Goal: Task Accomplishment & Management: Manage account settings

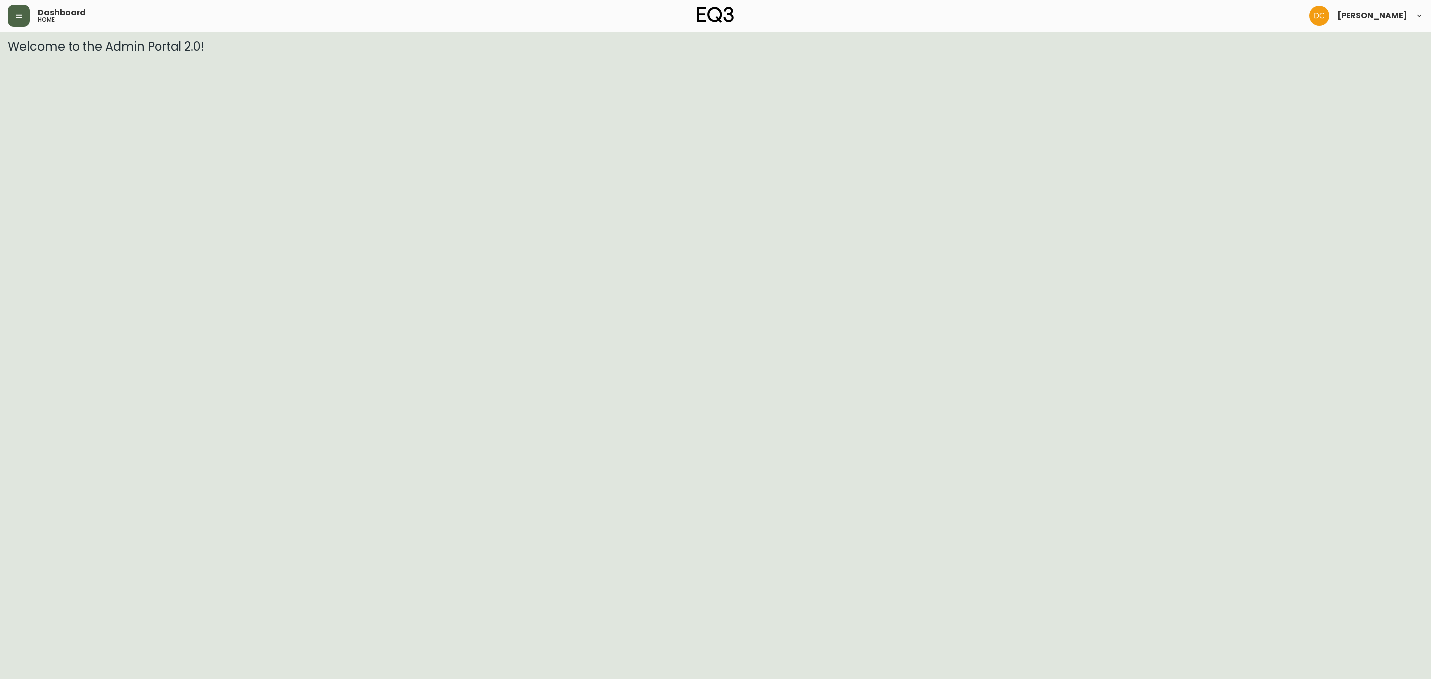
click at [23, 11] on button "button" at bounding box center [19, 16] width 22 height 22
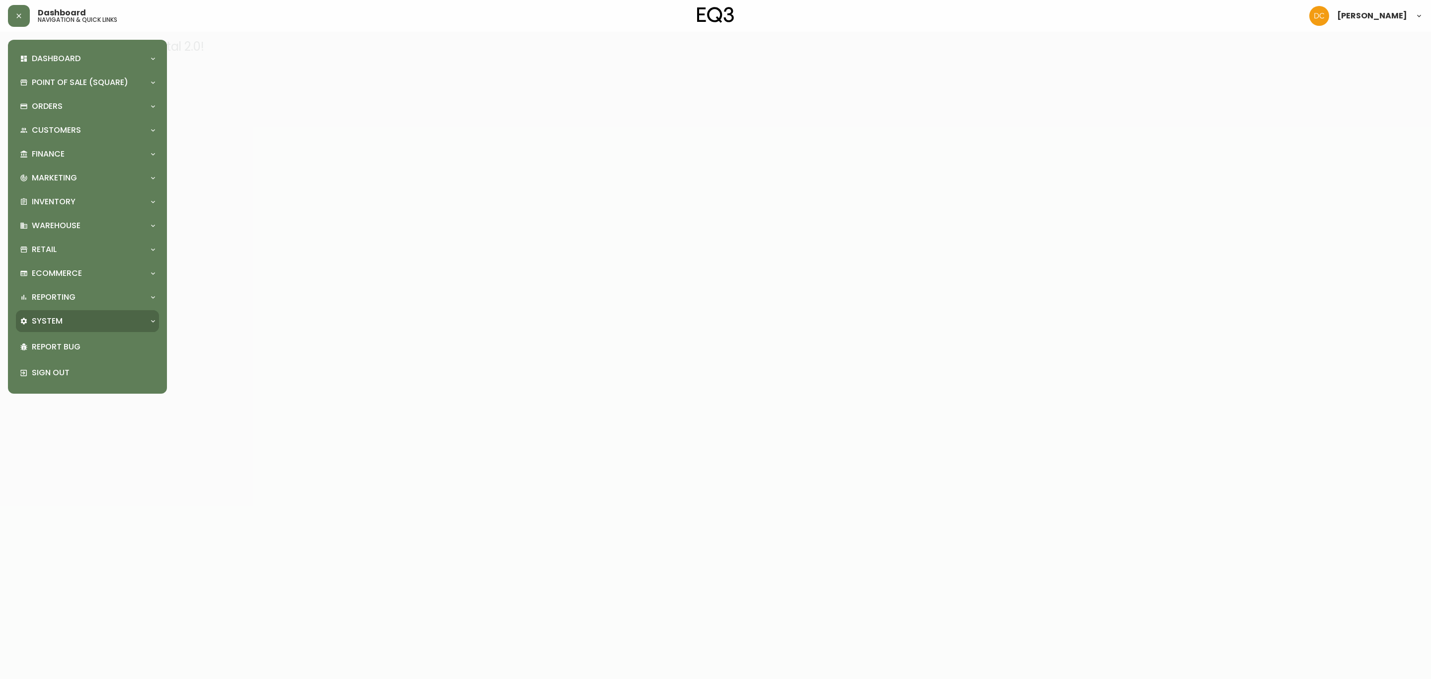
click at [66, 316] on div "System" at bounding box center [82, 320] width 125 height 11
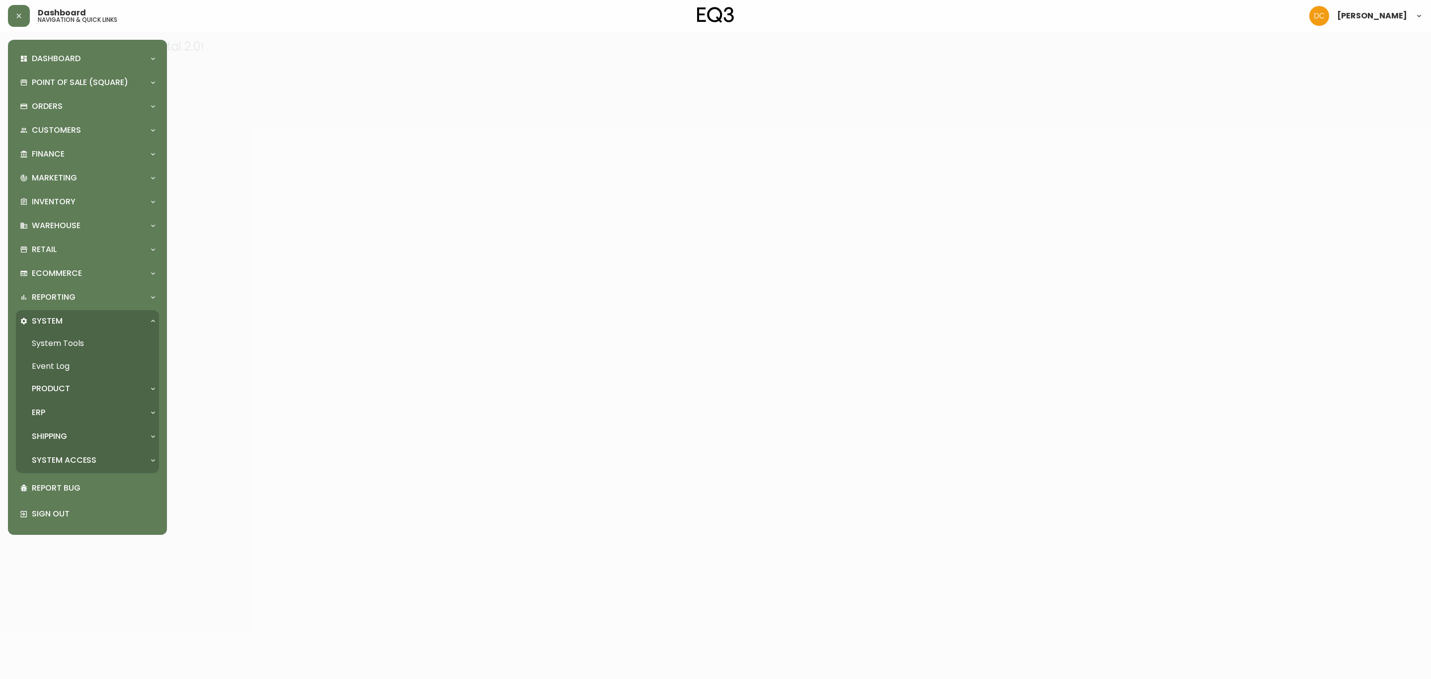
click at [75, 397] on div "Product" at bounding box center [87, 389] width 143 height 22
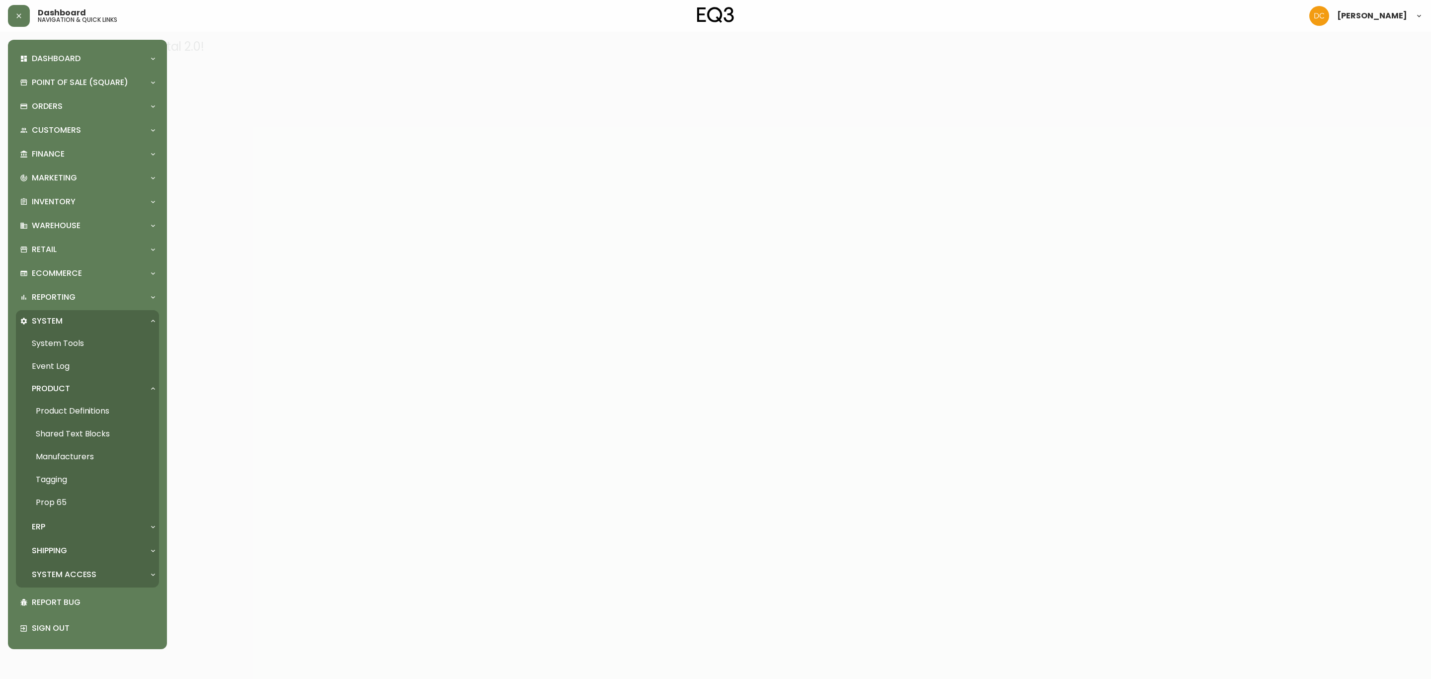
click at [87, 400] on link "Product Definitions" at bounding box center [87, 410] width 143 height 23
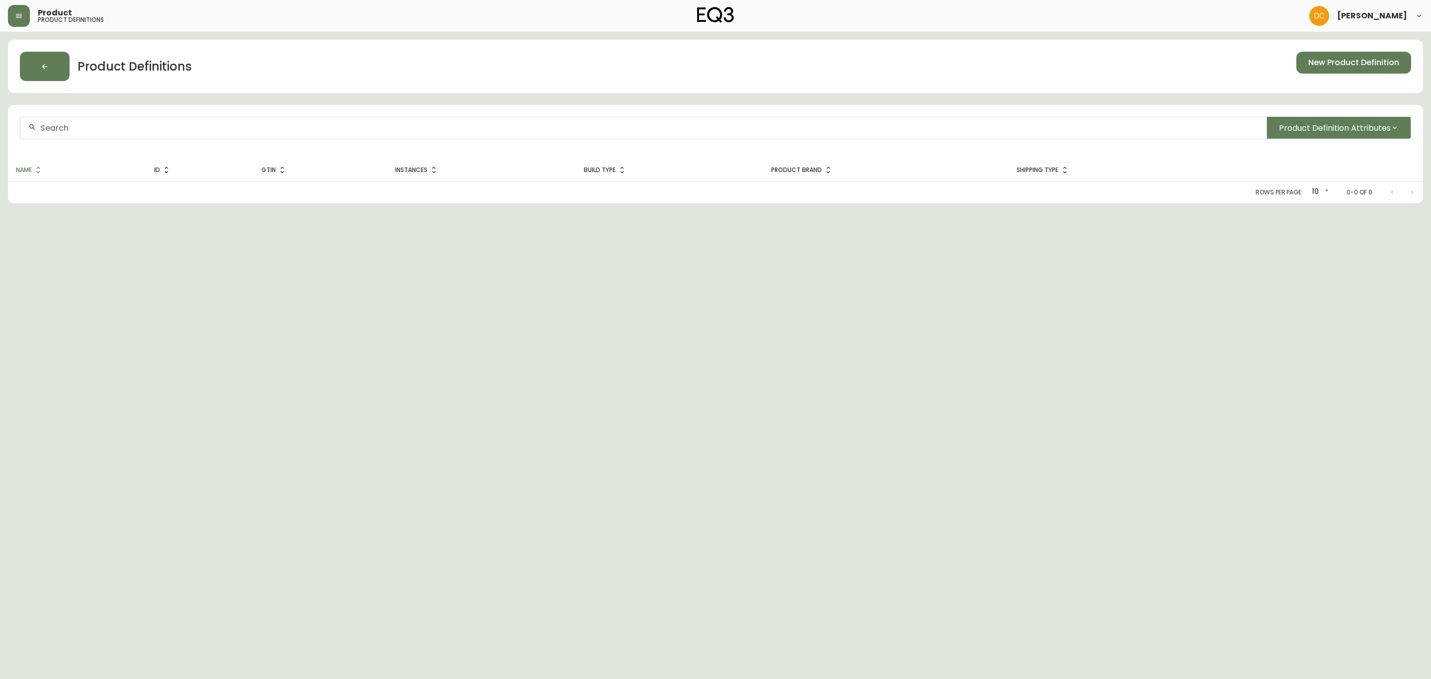
click at [311, 129] on input "text" at bounding box center [649, 127] width 1218 height 9
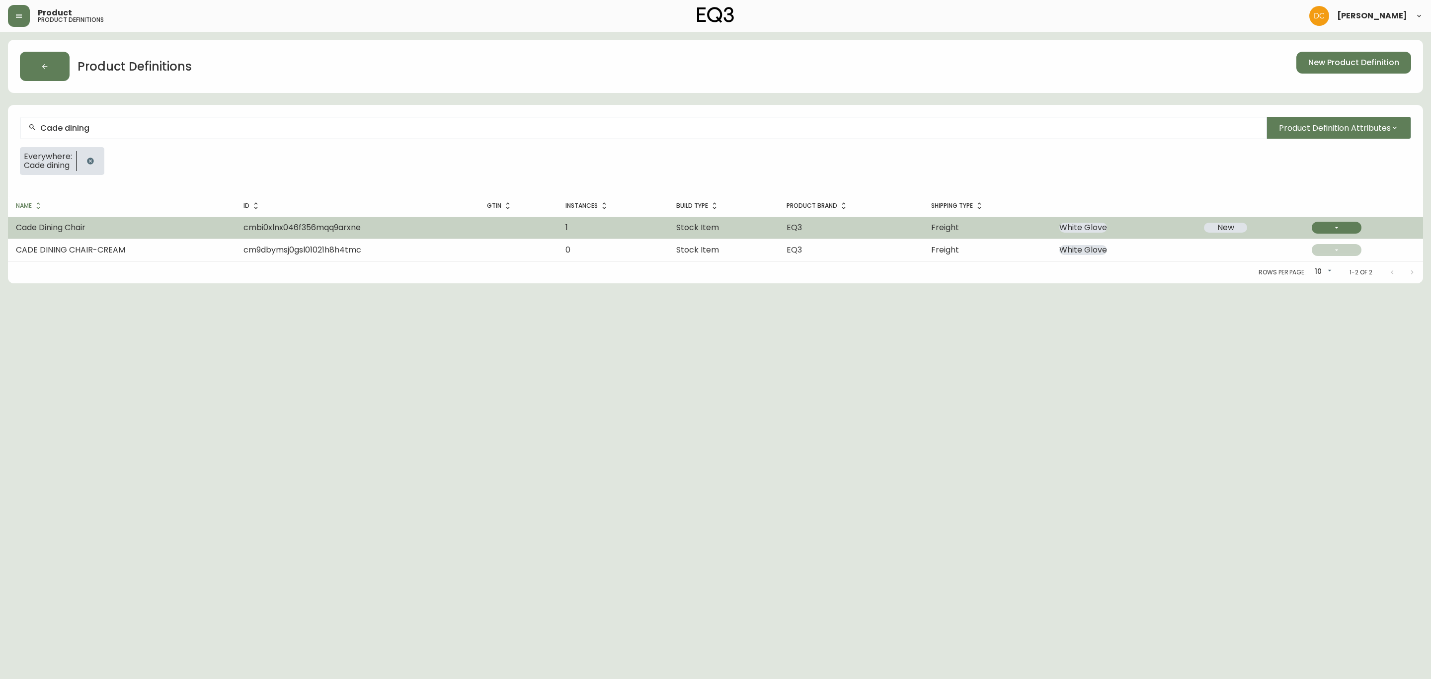
type input "Cade dining"
click at [296, 224] on span "cmbi0xlnx046f356mqq9arxne" at bounding box center [301, 227] width 117 height 11
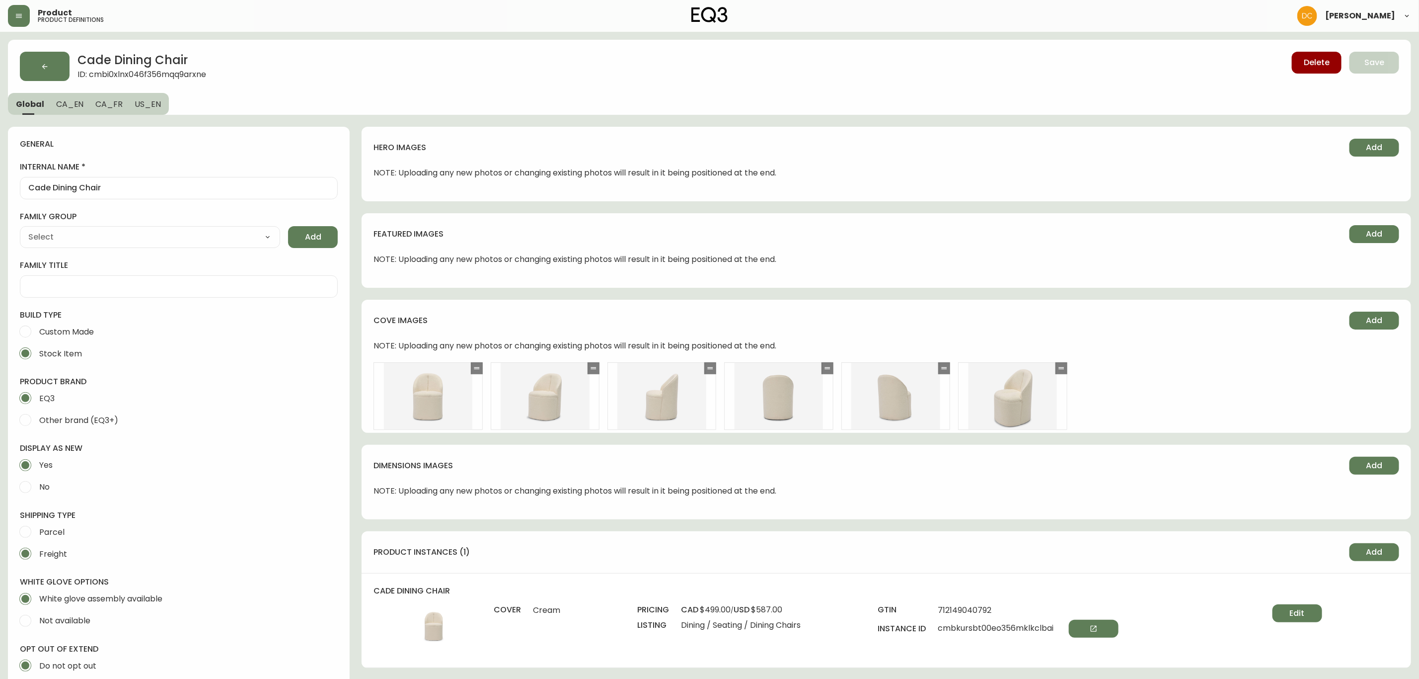
type input "EQ3"
select select "cjyt4m5lw0000pt749bx6gh7n"
type input "Furniture > Chairs"
type input "Upholstery"
select select "cjpjx87md00014c74cvn90jbx"
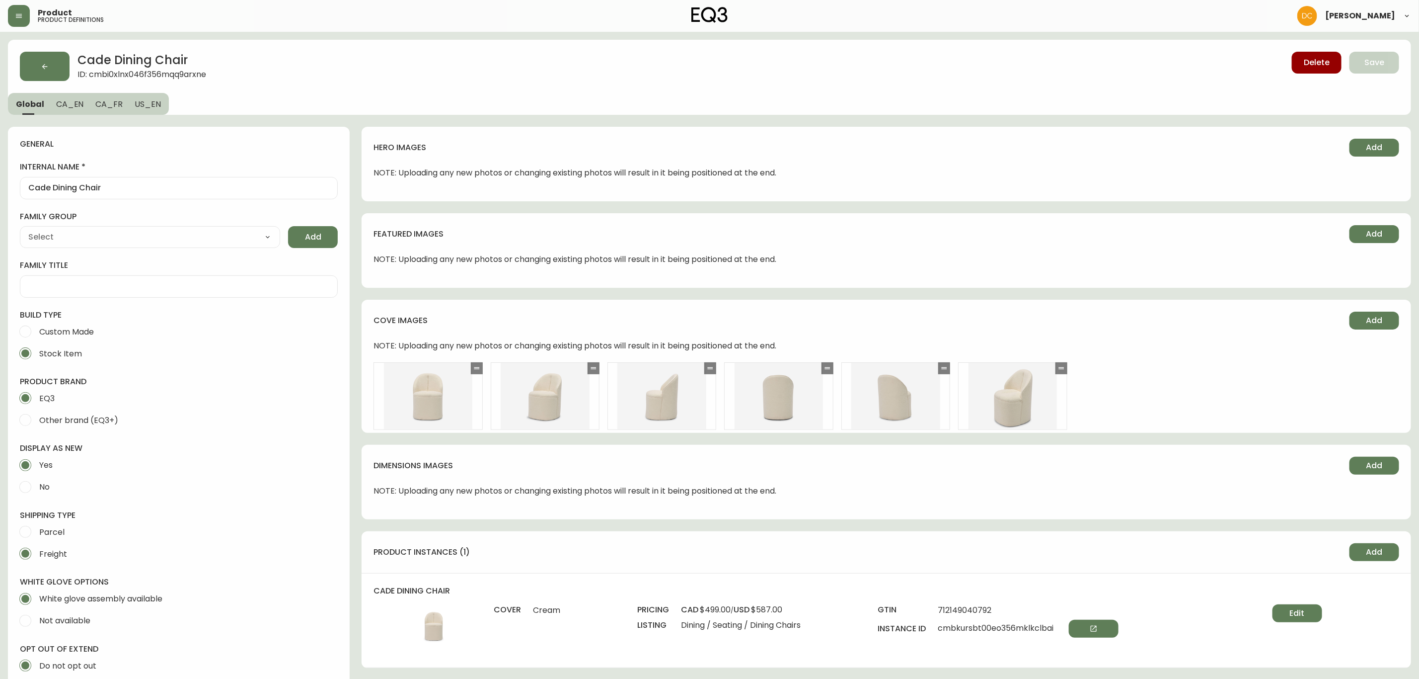
click at [81, 107] on button "CA_EN" at bounding box center [70, 104] width 40 height 22
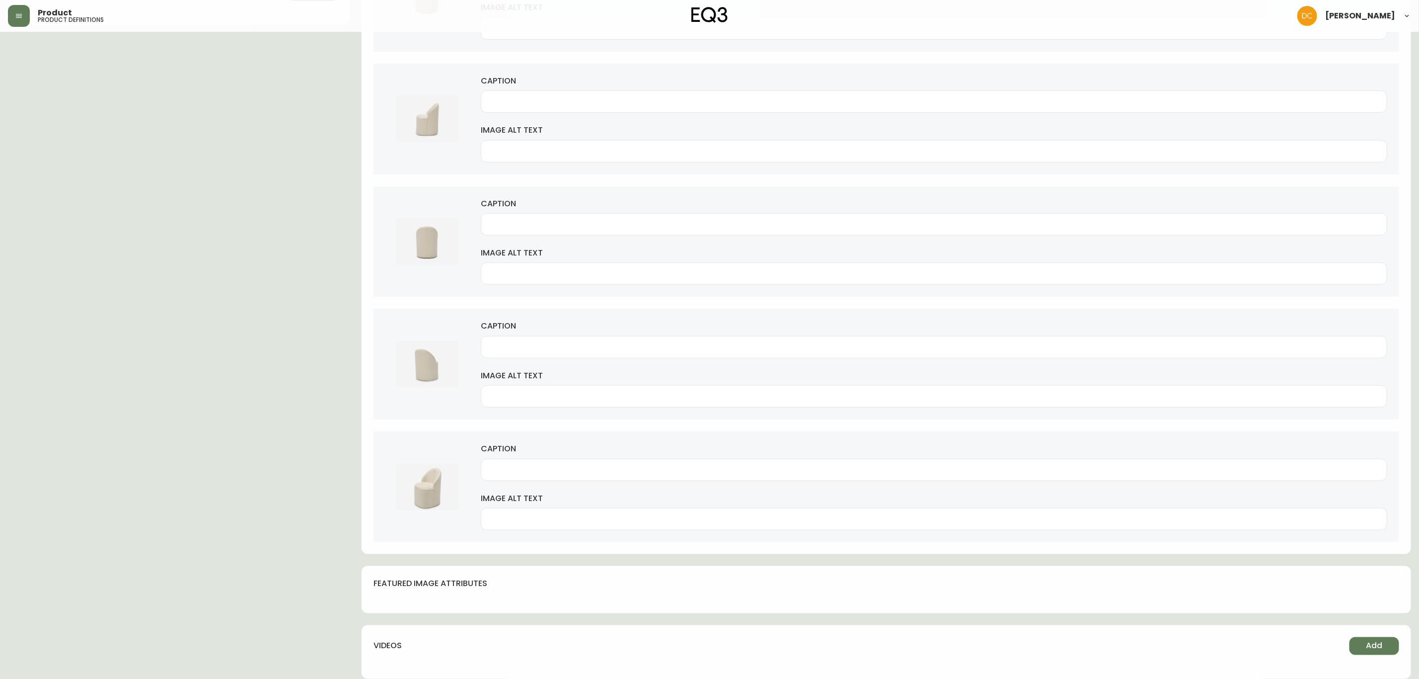
scroll to position [640, 0]
click at [1372, 645] on span "Add" at bounding box center [1375, 645] width 16 height 11
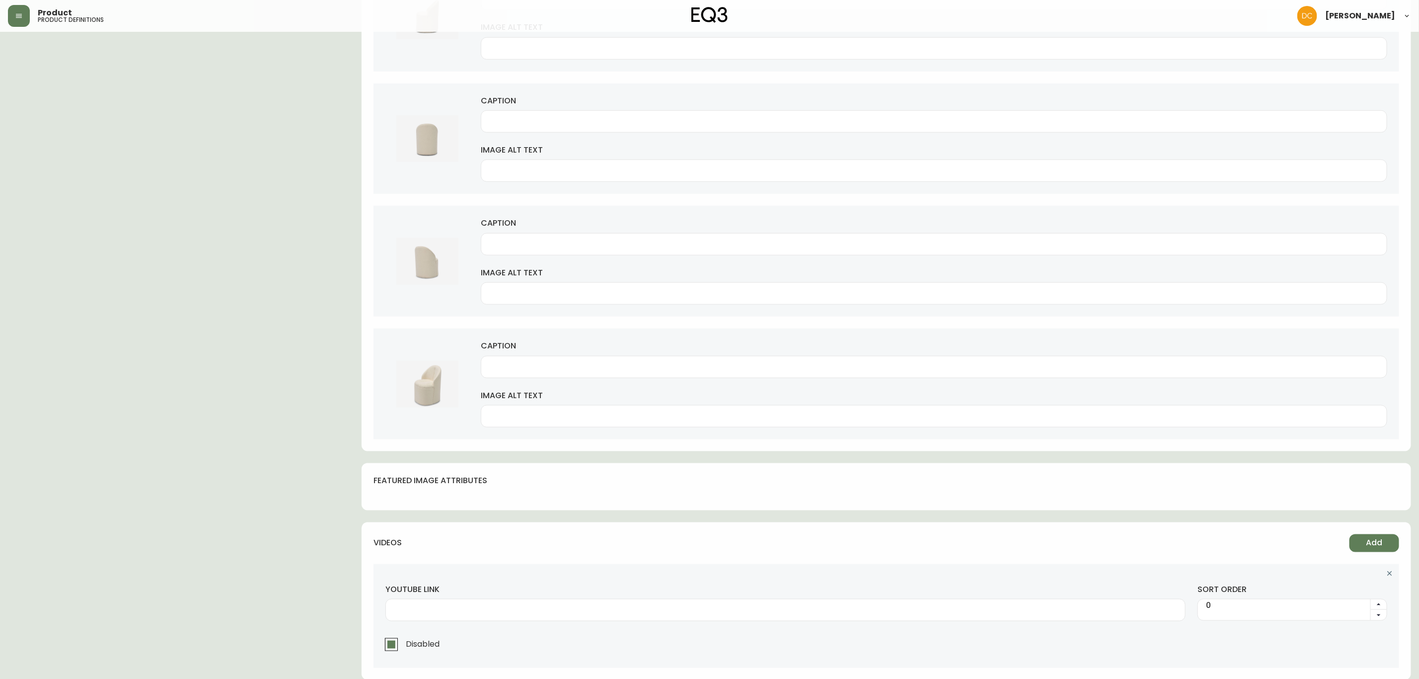
scroll to position [745, 0]
click at [533, 609] on input "youtube link" at bounding box center [786, 608] width 784 height 9
paste input "[URL][DOMAIN_NAME]"
type input "[URL][DOMAIN_NAME]"
click at [401, 639] on input "Disabled" at bounding box center [391, 643] width 23 height 23
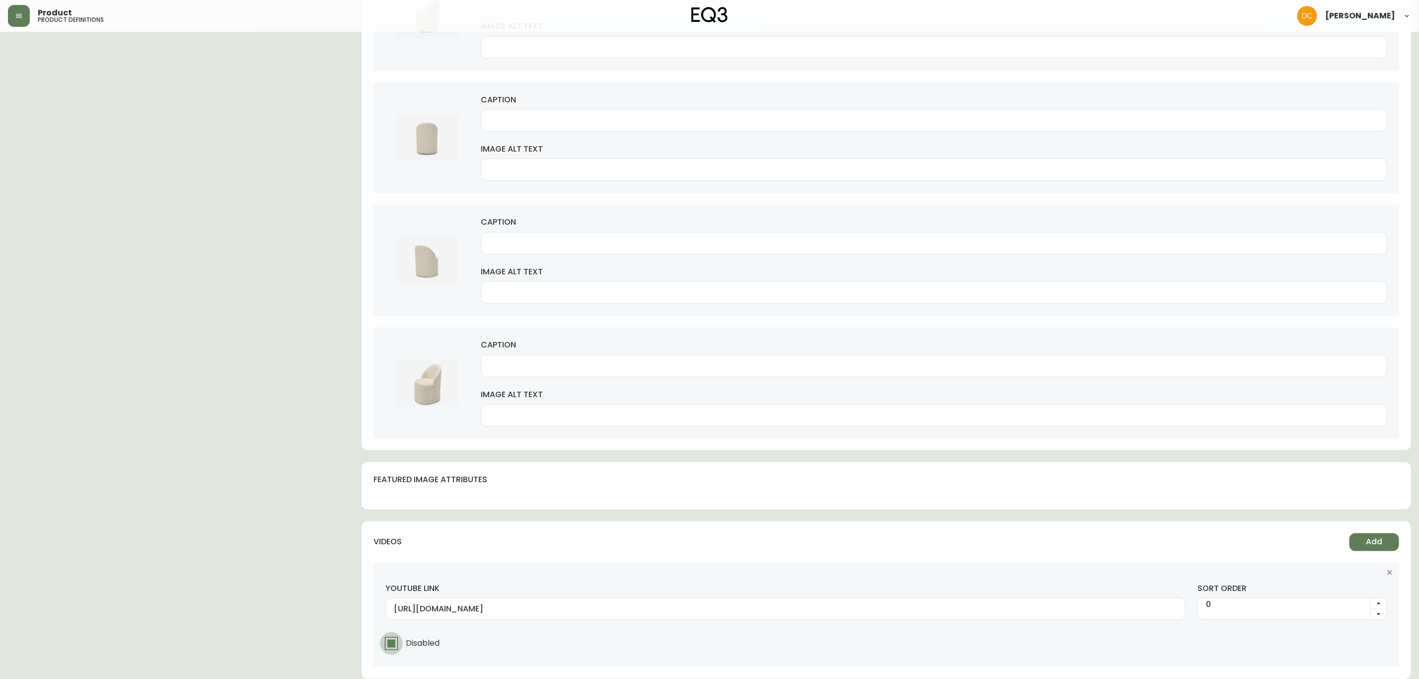
checkbox input "false"
click at [1377, 543] on span "Add" at bounding box center [1375, 541] width 16 height 11
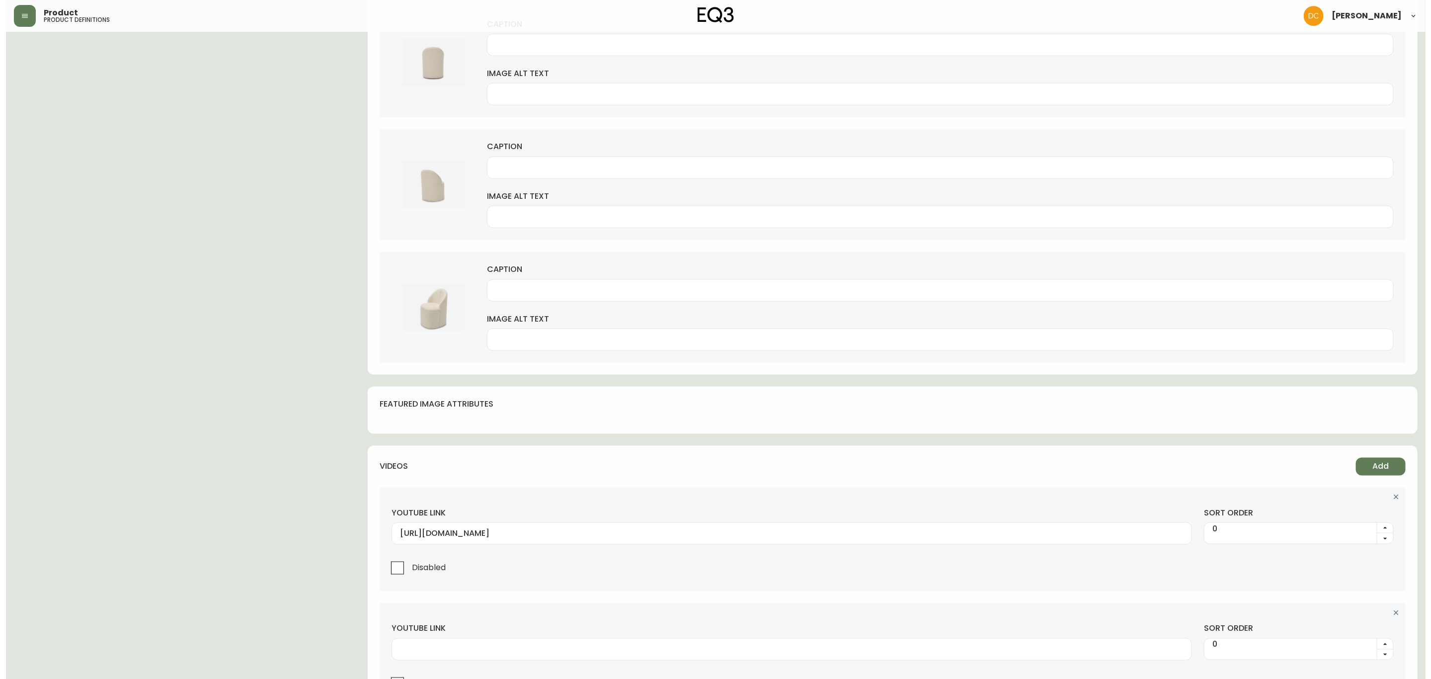
scroll to position [862, 0]
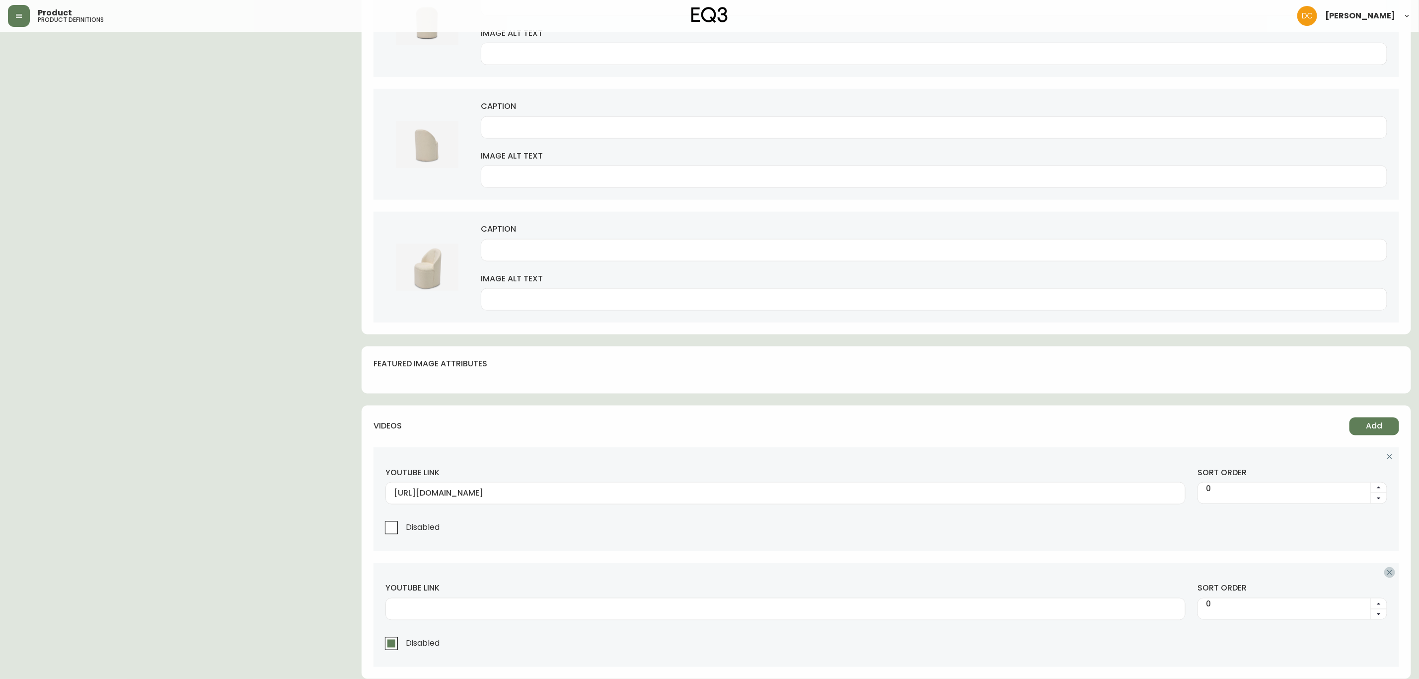
click at [1389, 575] on button "button" at bounding box center [1390, 572] width 11 height 11
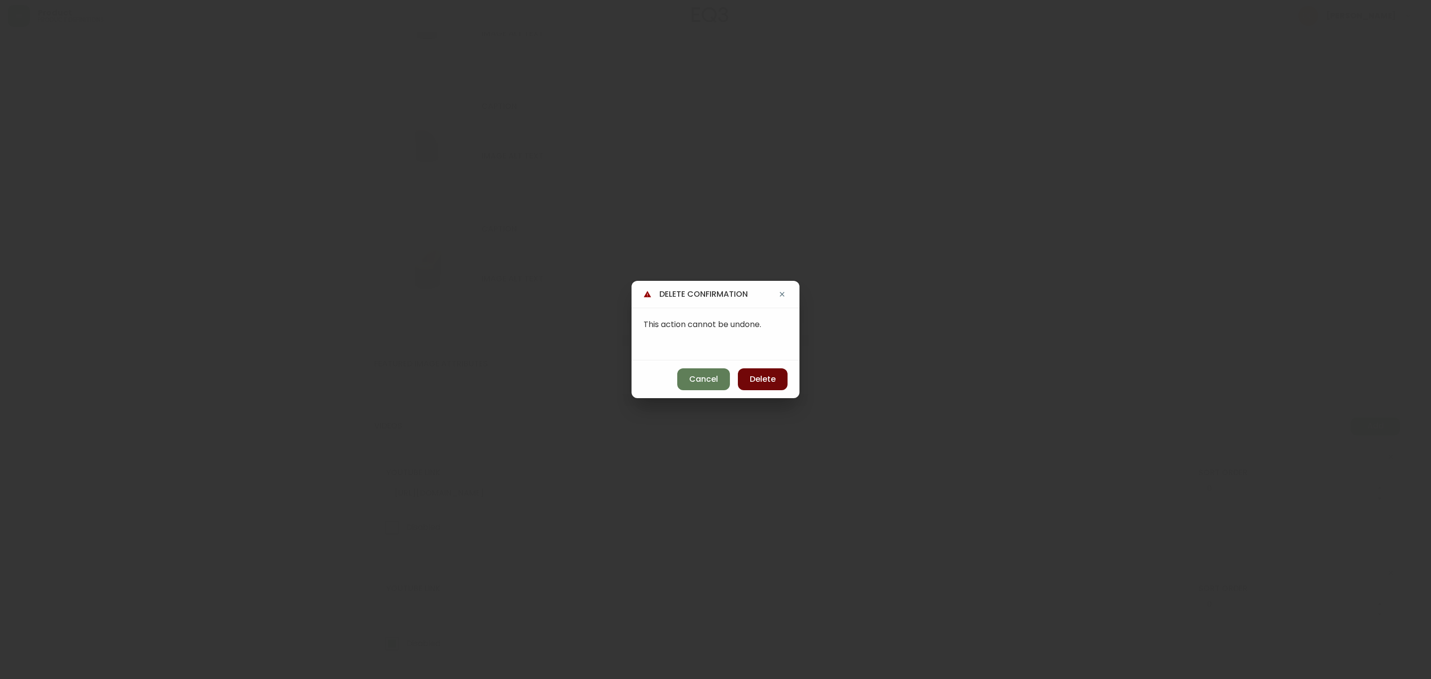
click at [771, 383] on span "Delete" at bounding box center [763, 379] width 26 height 11
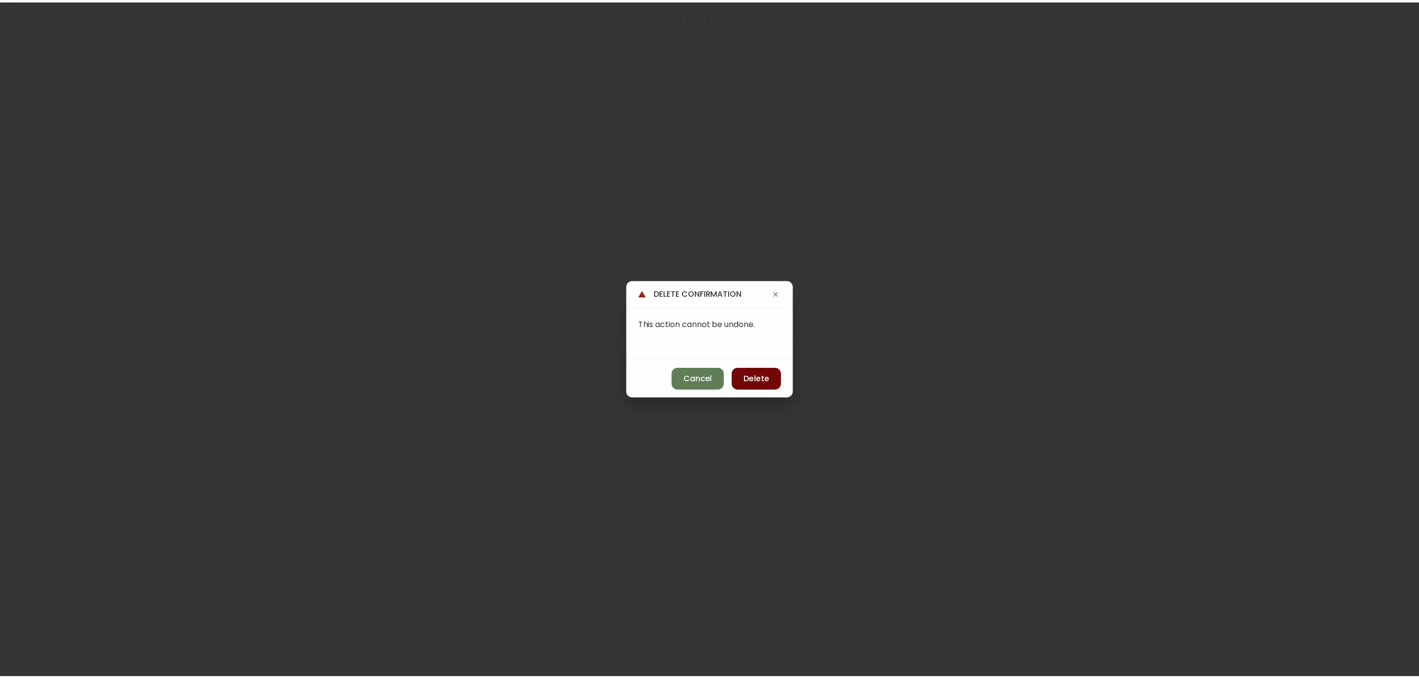
scroll to position [745, 0]
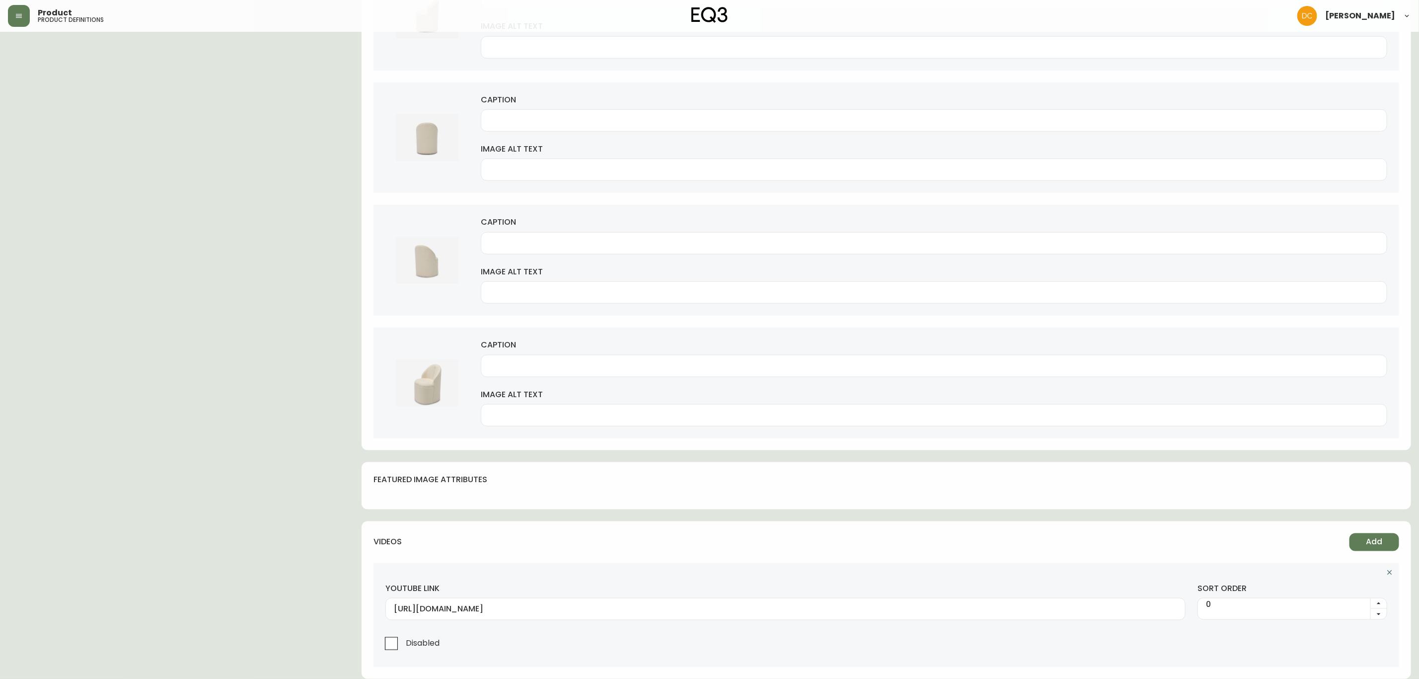
click at [1223, 531] on div "videos Add youtube link [URL][DOMAIN_NAME] sort order 0 Disabled" at bounding box center [887, 599] width 1050 height 157
click at [560, 604] on input "[URL][DOMAIN_NAME]" at bounding box center [786, 608] width 784 height 9
click at [636, 607] on input "[URL][DOMAIN_NAME]" at bounding box center [786, 608] width 784 height 9
click at [534, 607] on input "[URL][DOMAIN_NAME]" at bounding box center [786, 608] width 784 height 9
paste input "[DOMAIN_NAME][URL]"
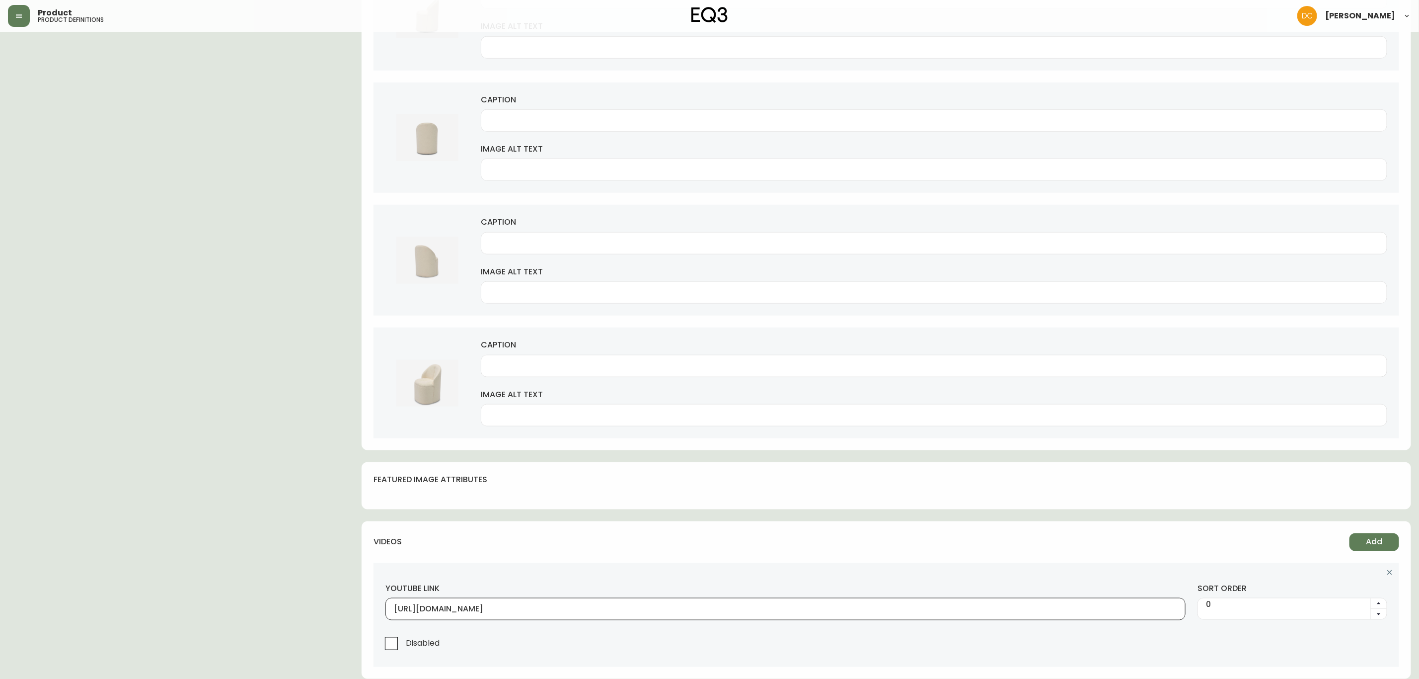
type input "[URL][DOMAIN_NAME]"
click at [647, 533] on div "videos Add" at bounding box center [887, 548] width 1026 height 30
click at [683, 614] on div "[URL][DOMAIN_NAME]" at bounding box center [786, 609] width 800 height 22
click at [725, 513] on div "text blocks Go to Reusable Text Blocks DETAILS MEASUREMENTS CARE RETURNS SHIPPI…" at bounding box center [887, 33] width 1050 height 1291
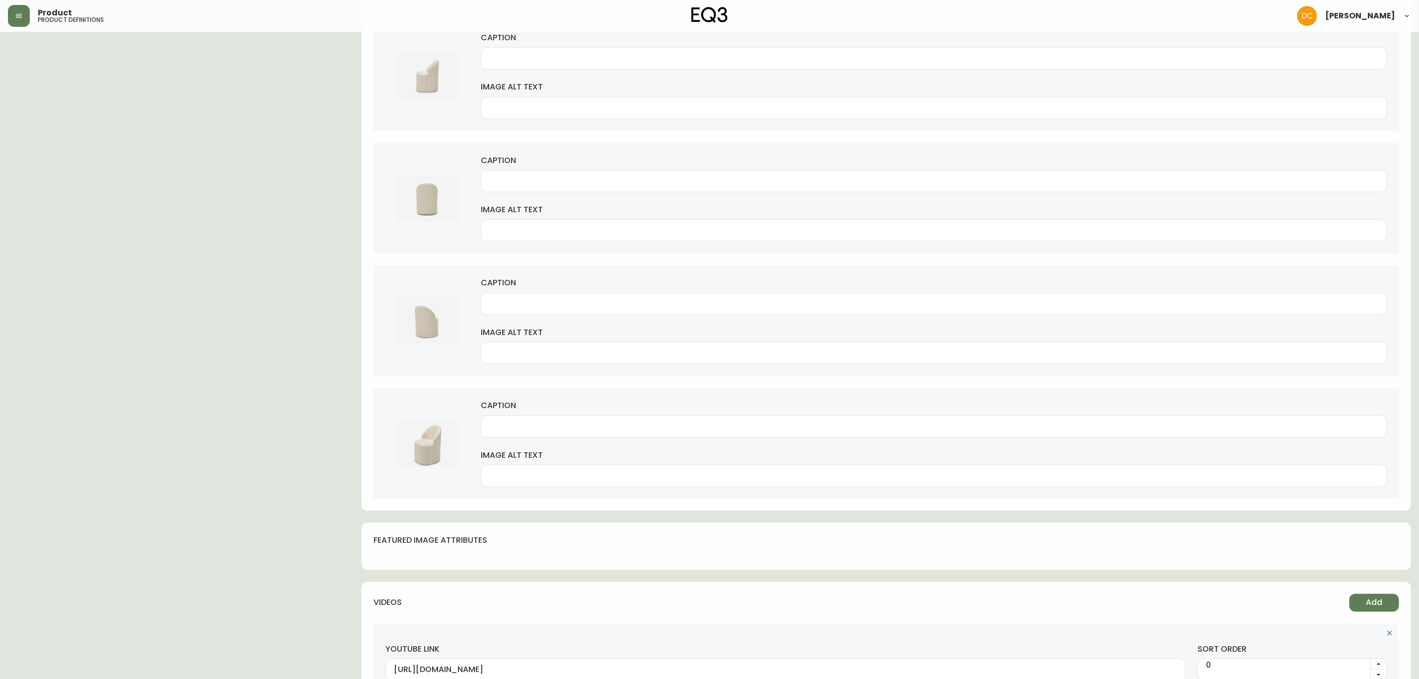
scroll to position [0, 0]
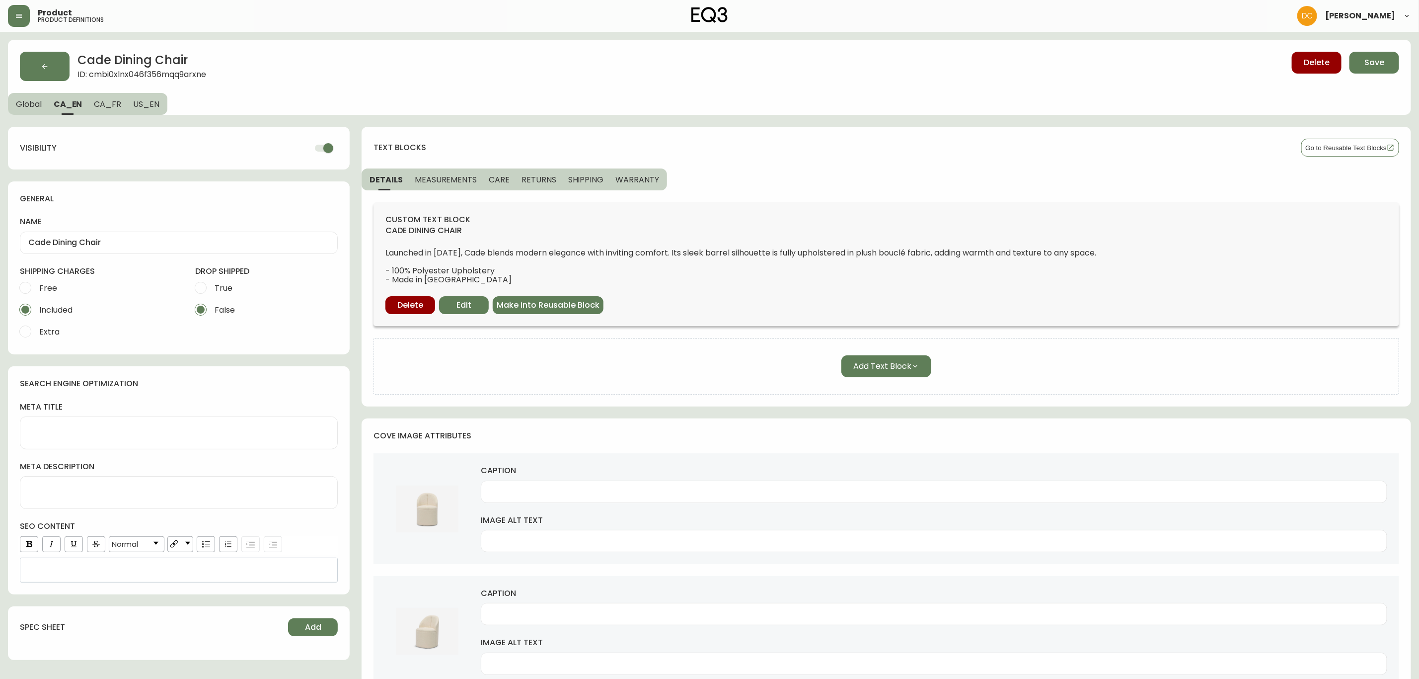
drag, startPoint x: 717, startPoint y: 536, endPoint x: 699, endPoint y: 212, distance: 324.4
click at [112, 106] on span "CA_FR" at bounding box center [107, 104] width 27 height 10
type input "Chaise de salle à [PERSON_NAME]"
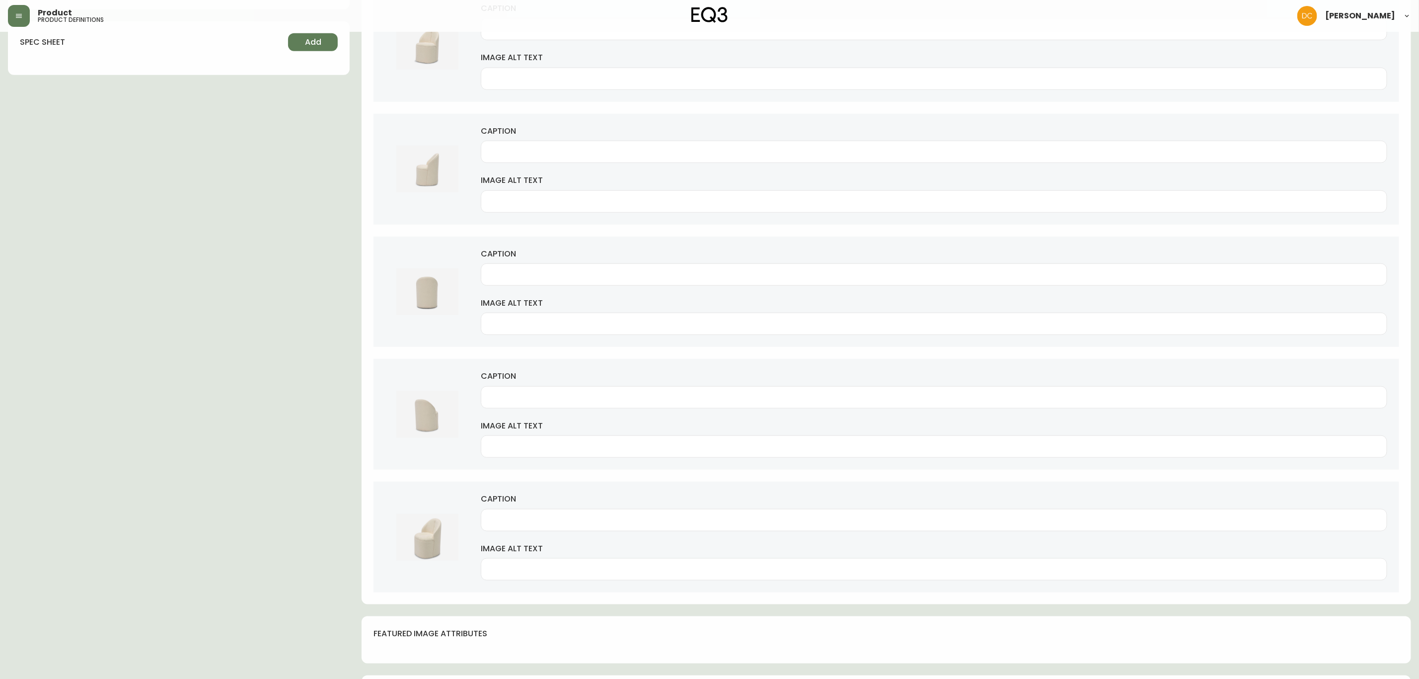
scroll to position [640, 0]
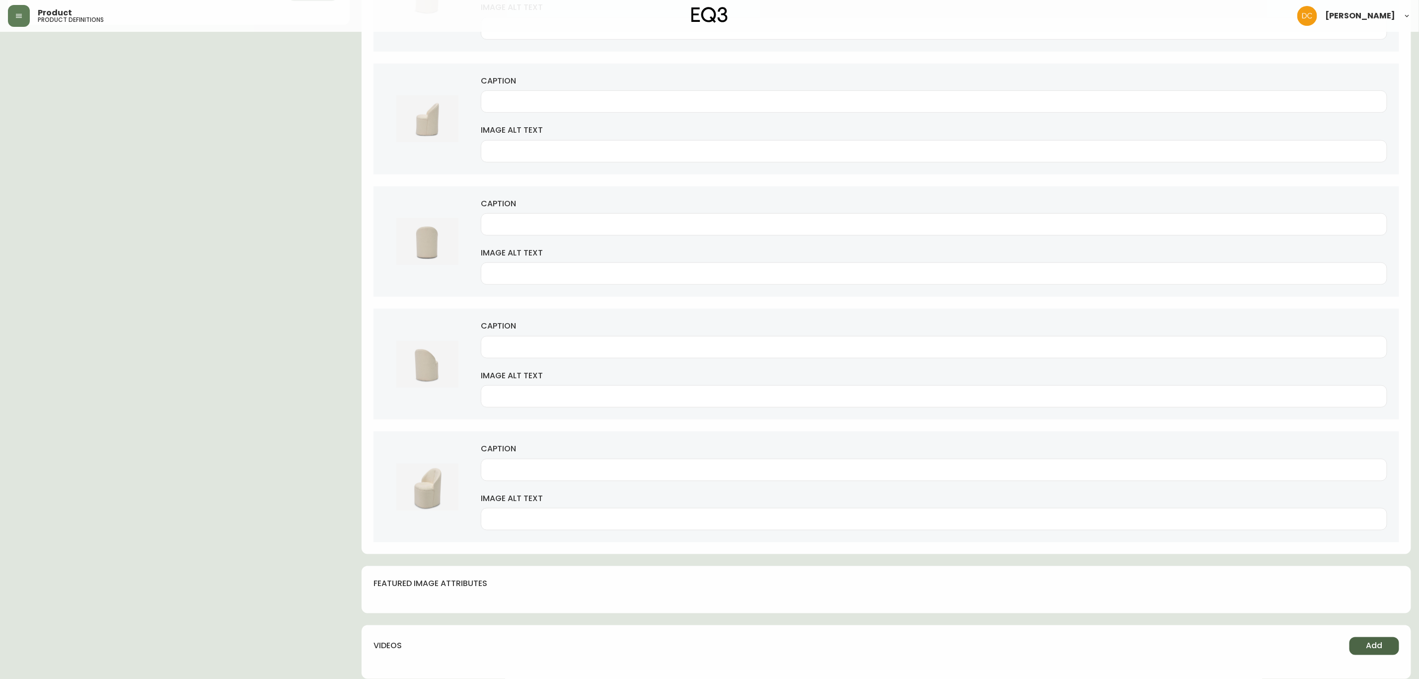
click at [1367, 645] on span "Add" at bounding box center [1375, 645] width 16 height 11
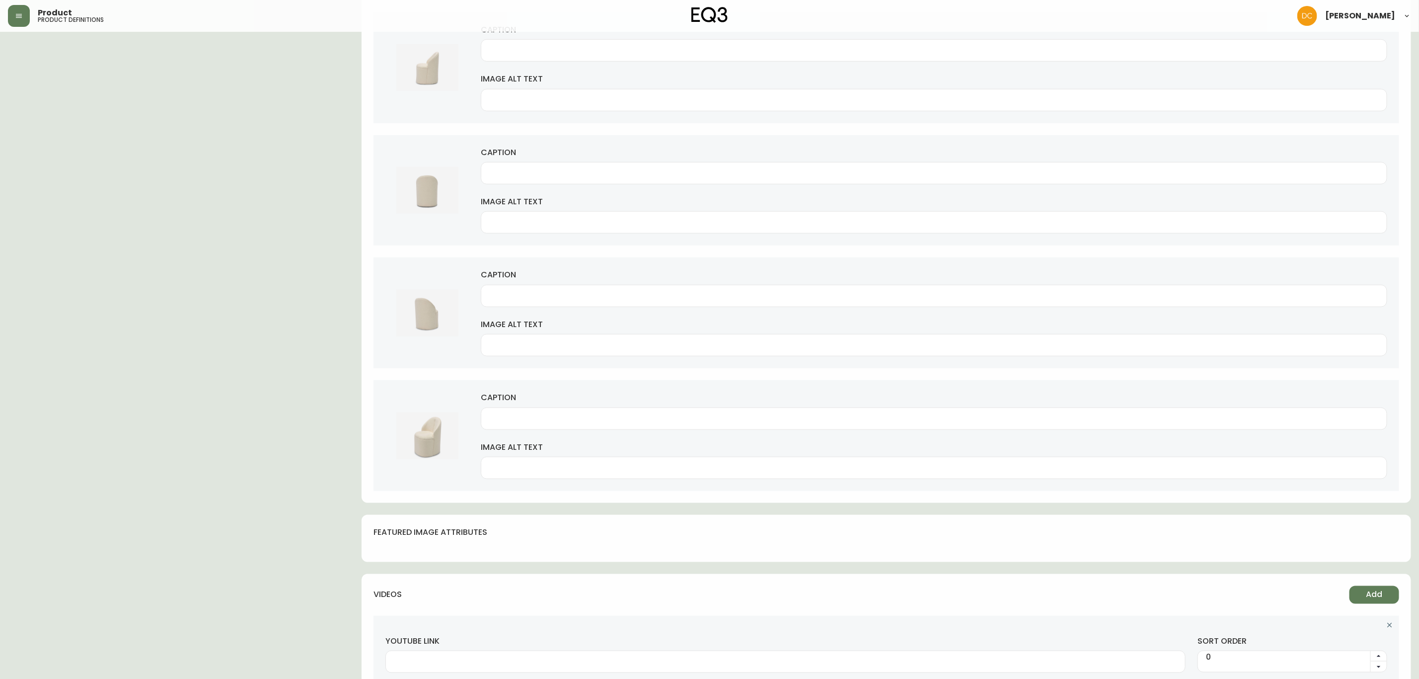
scroll to position [745, 0]
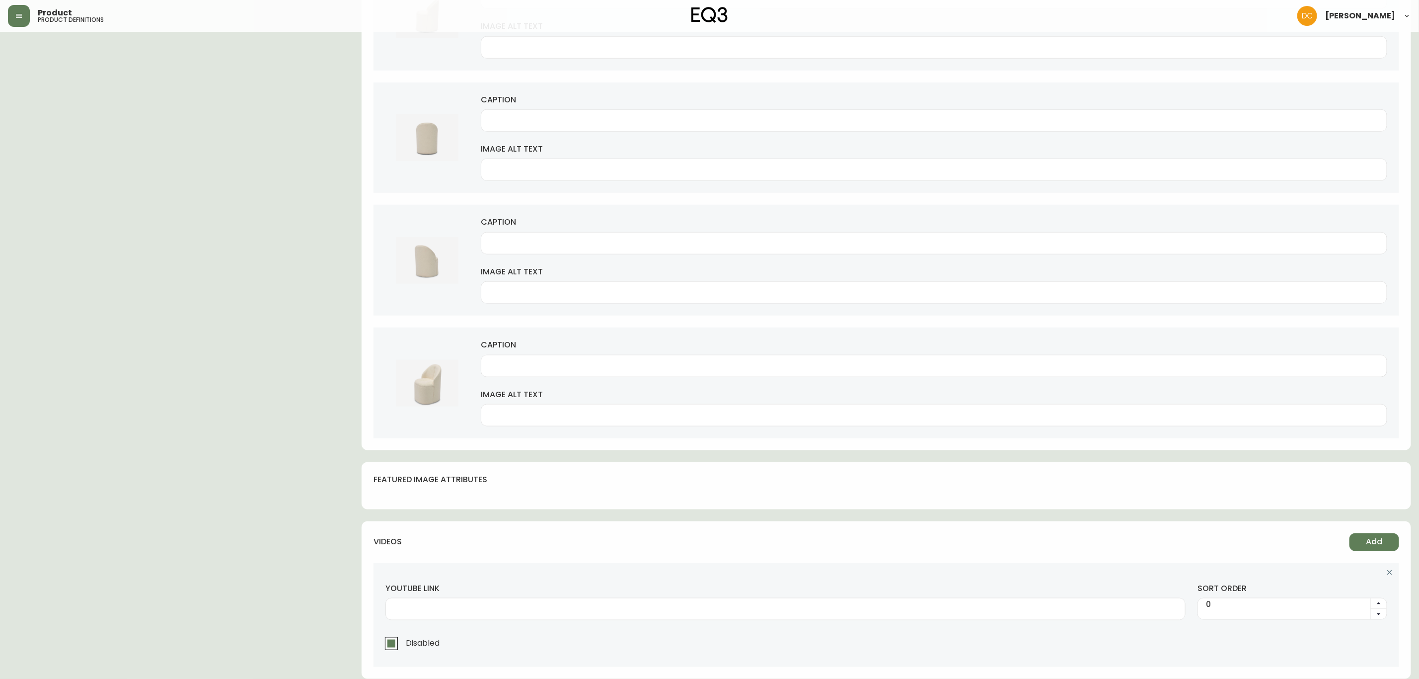
click at [538, 598] on div at bounding box center [786, 609] width 800 height 22
paste input "[URL][DOMAIN_NAME]"
type input "[URL][DOMAIN_NAME]"
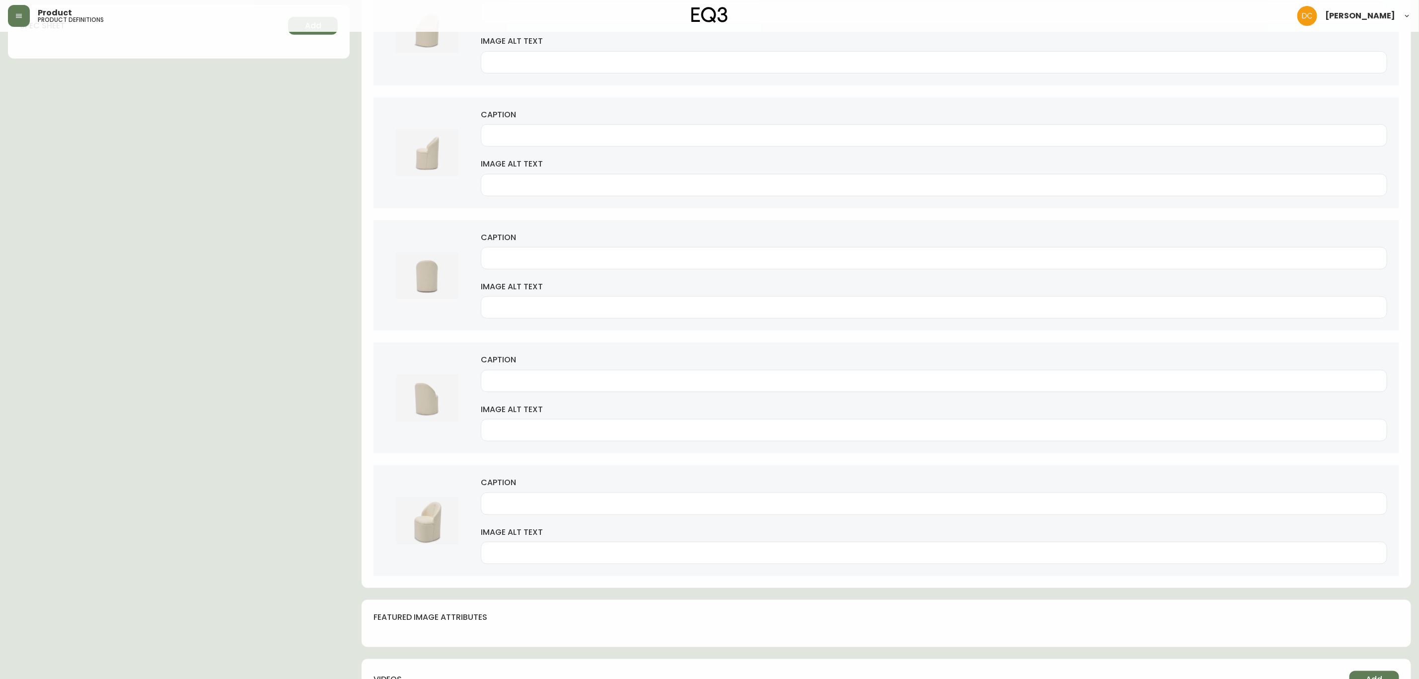
scroll to position [0, 0]
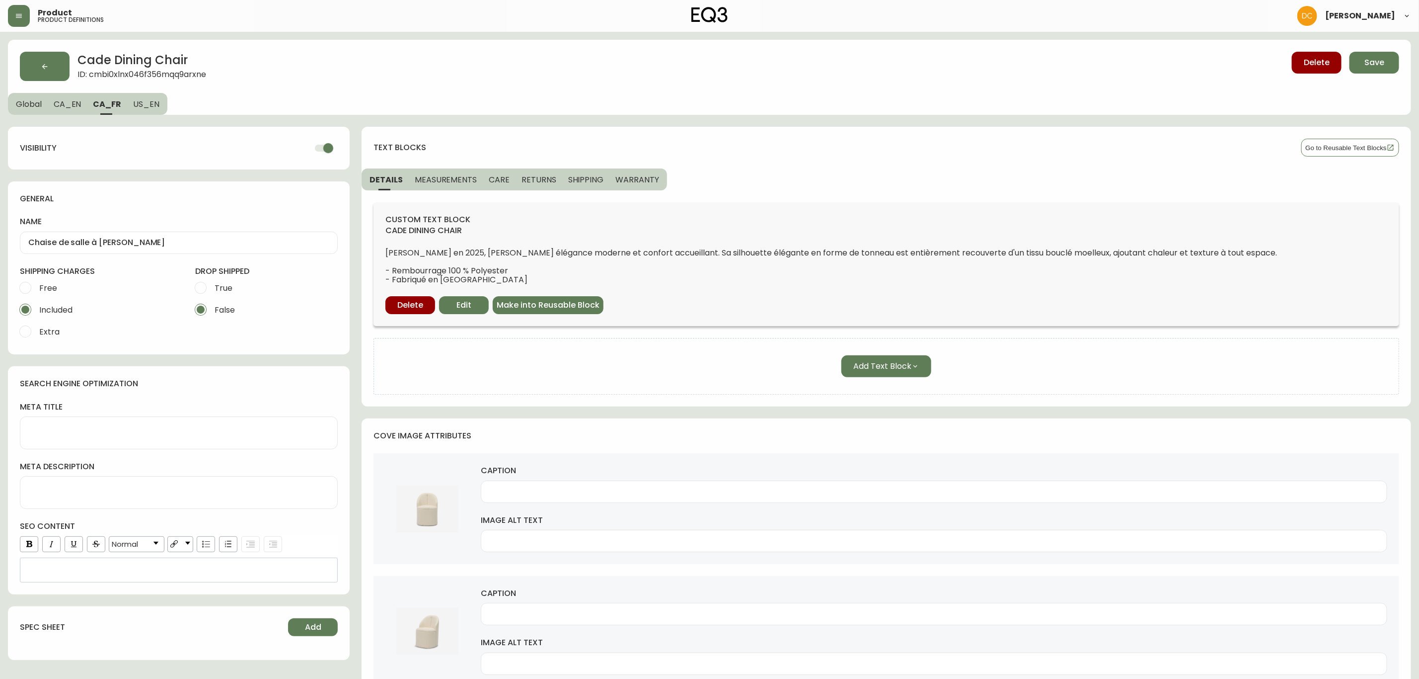
drag, startPoint x: 511, startPoint y: 529, endPoint x: 310, endPoint y: 138, distance: 440.2
click at [123, 100] on button "CA_FR" at bounding box center [107, 104] width 40 height 22
drag, startPoint x: 145, startPoint y: 109, endPoint x: 164, endPoint y: 106, distance: 20.1
click at [145, 109] on button "US_EN" at bounding box center [147, 104] width 40 height 22
type input "Cade Dining Chair"
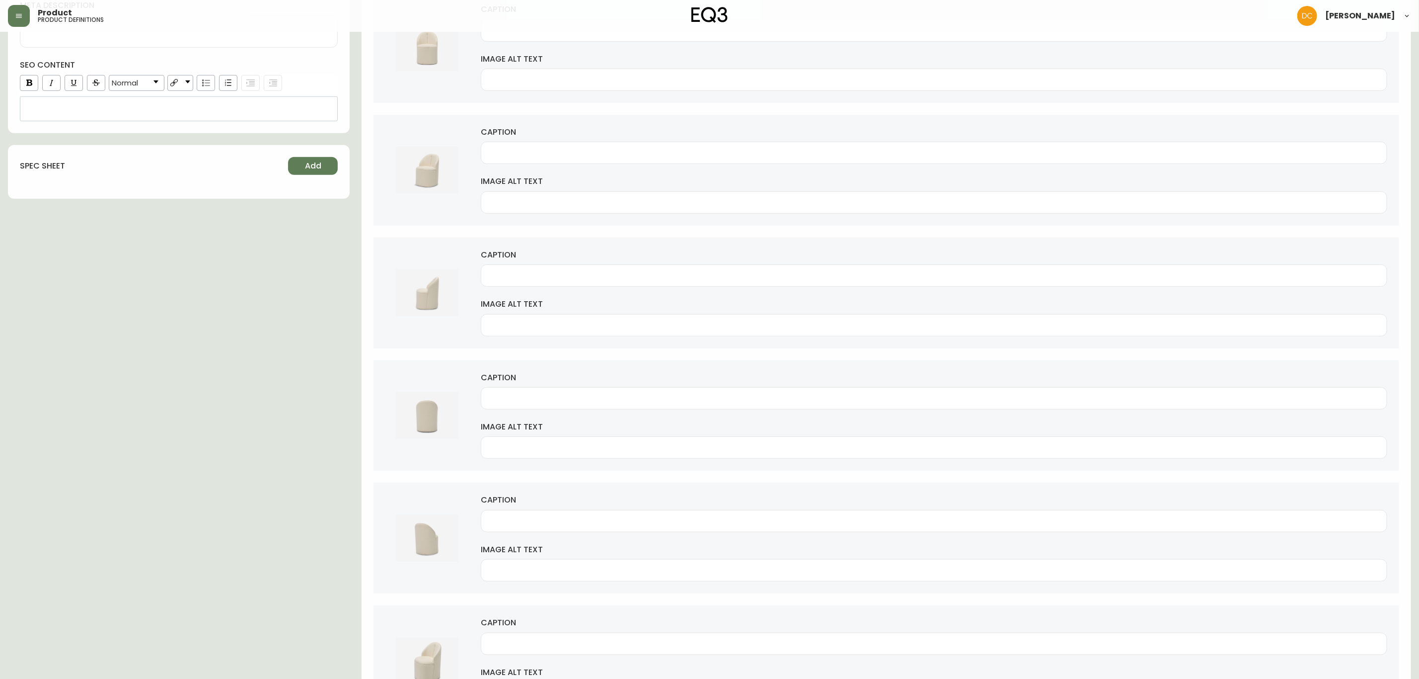
scroll to position [640, 0]
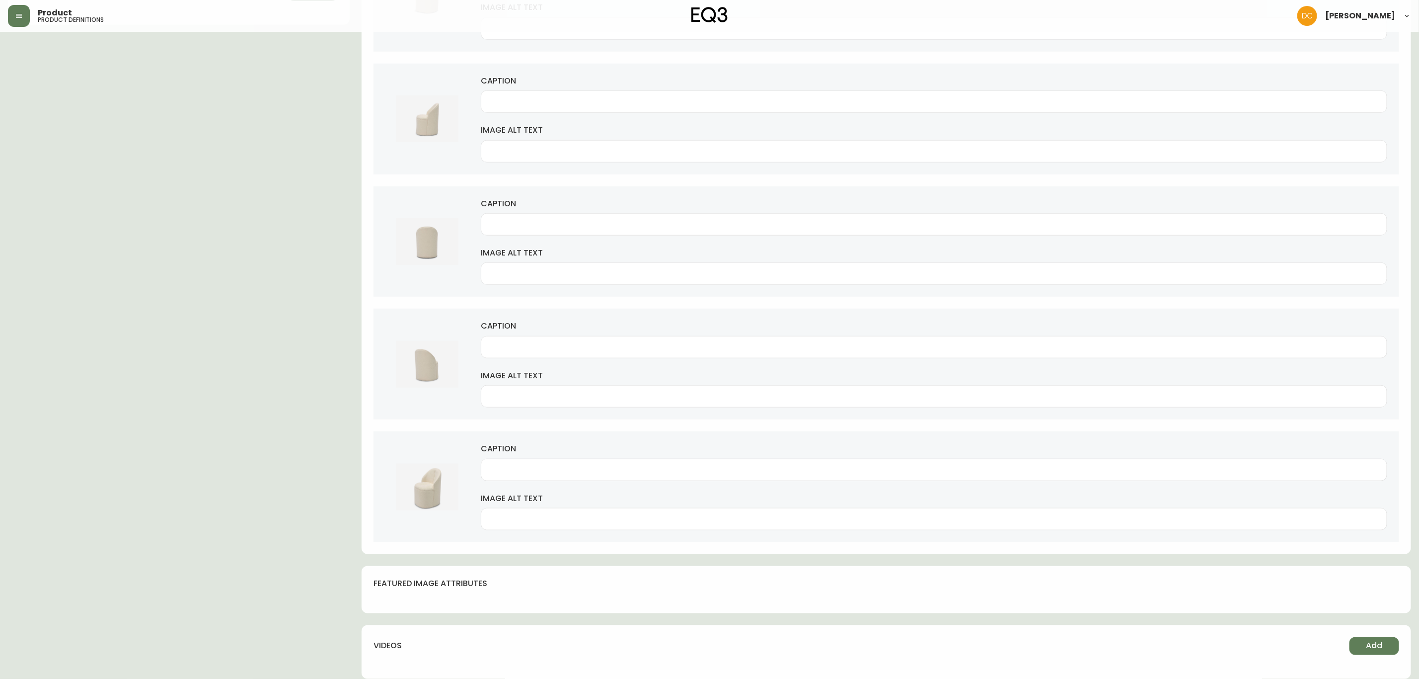
drag, startPoint x: 515, startPoint y: 78, endPoint x: 622, endPoint y: 543, distance: 477.2
click at [1372, 645] on span "Add" at bounding box center [1375, 645] width 16 height 11
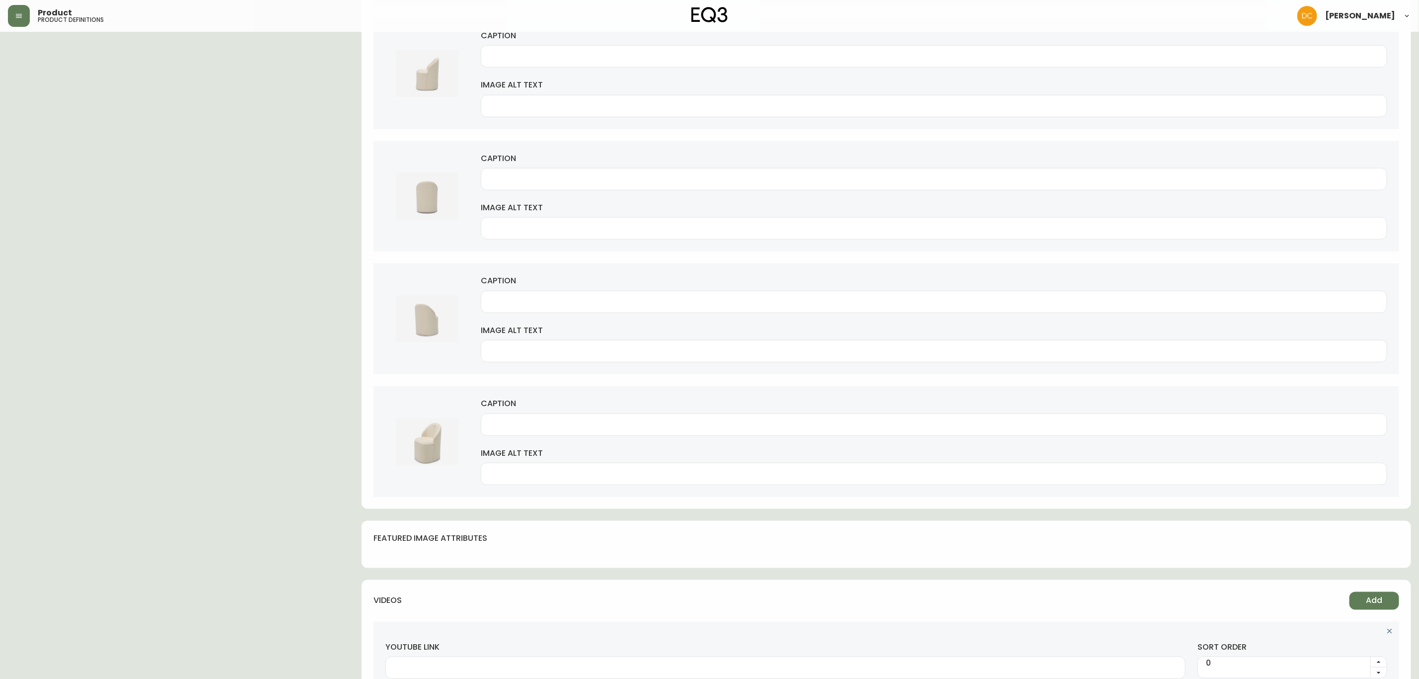
scroll to position [745, 0]
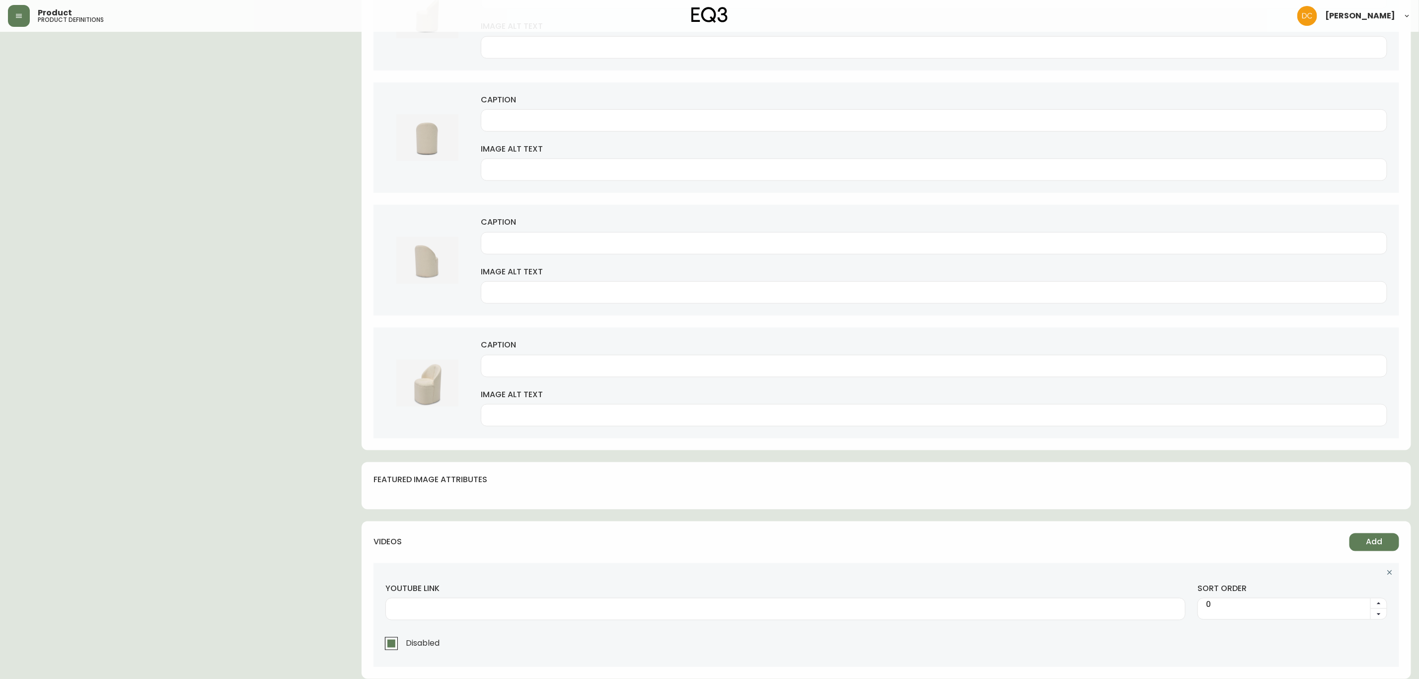
click at [613, 615] on div at bounding box center [786, 609] width 800 height 22
paste input "[URL][DOMAIN_NAME]"
type input "[URL][DOMAIN_NAME]"
click at [635, 526] on div "videos Add youtube link [URL][DOMAIN_NAME] sort order 0 Disabled" at bounding box center [887, 599] width 1050 height 157
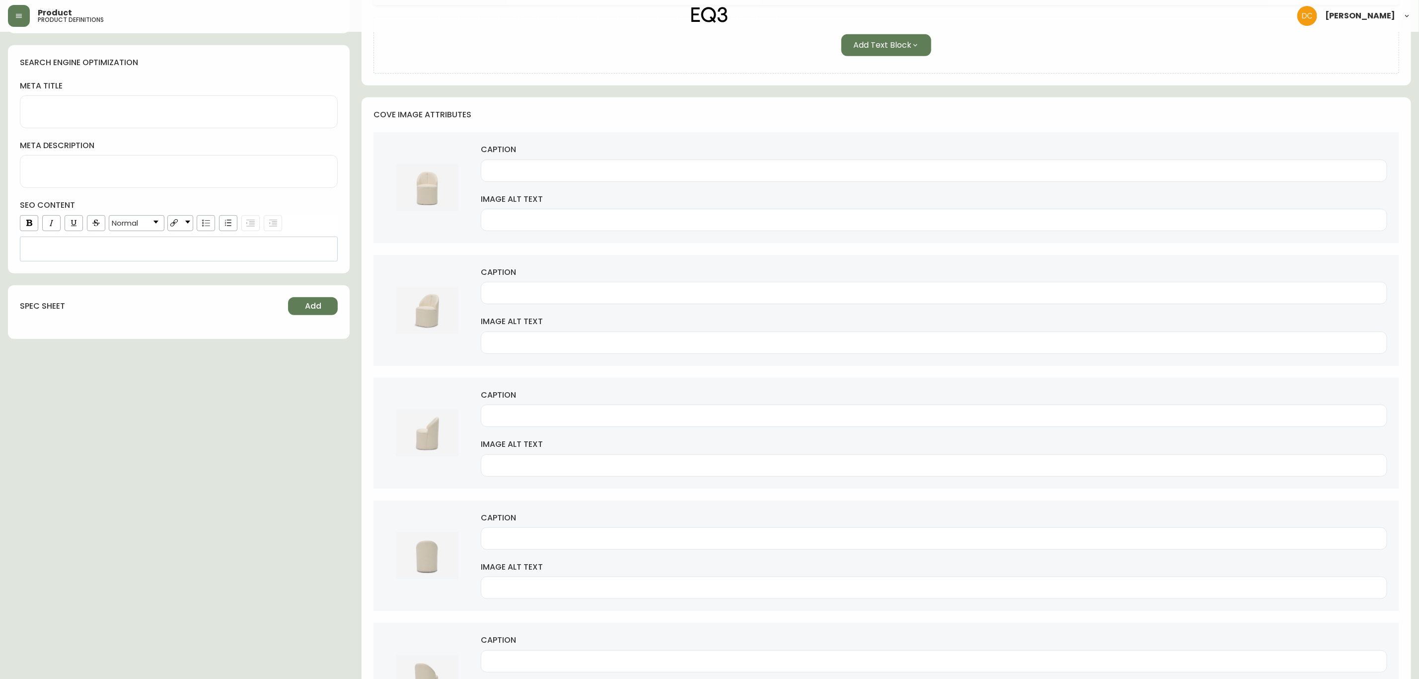
scroll to position [0, 0]
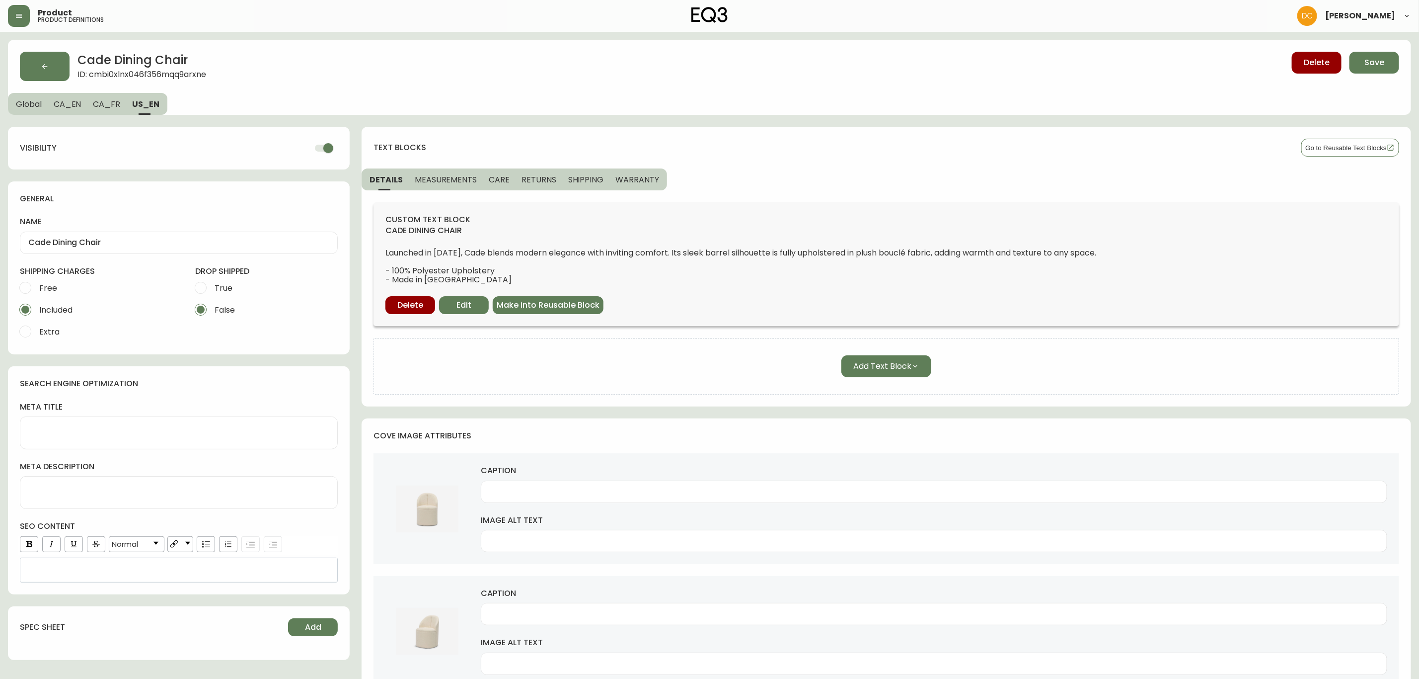
drag, startPoint x: 656, startPoint y: 554, endPoint x: 521, endPoint y: 229, distance: 353.0
click at [101, 103] on span "CA_FR" at bounding box center [106, 104] width 27 height 10
click at [79, 106] on span "CA_EN" at bounding box center [68, 104] width 28 height 10
type input "Cade Dining Chair"
checkbox input "false"
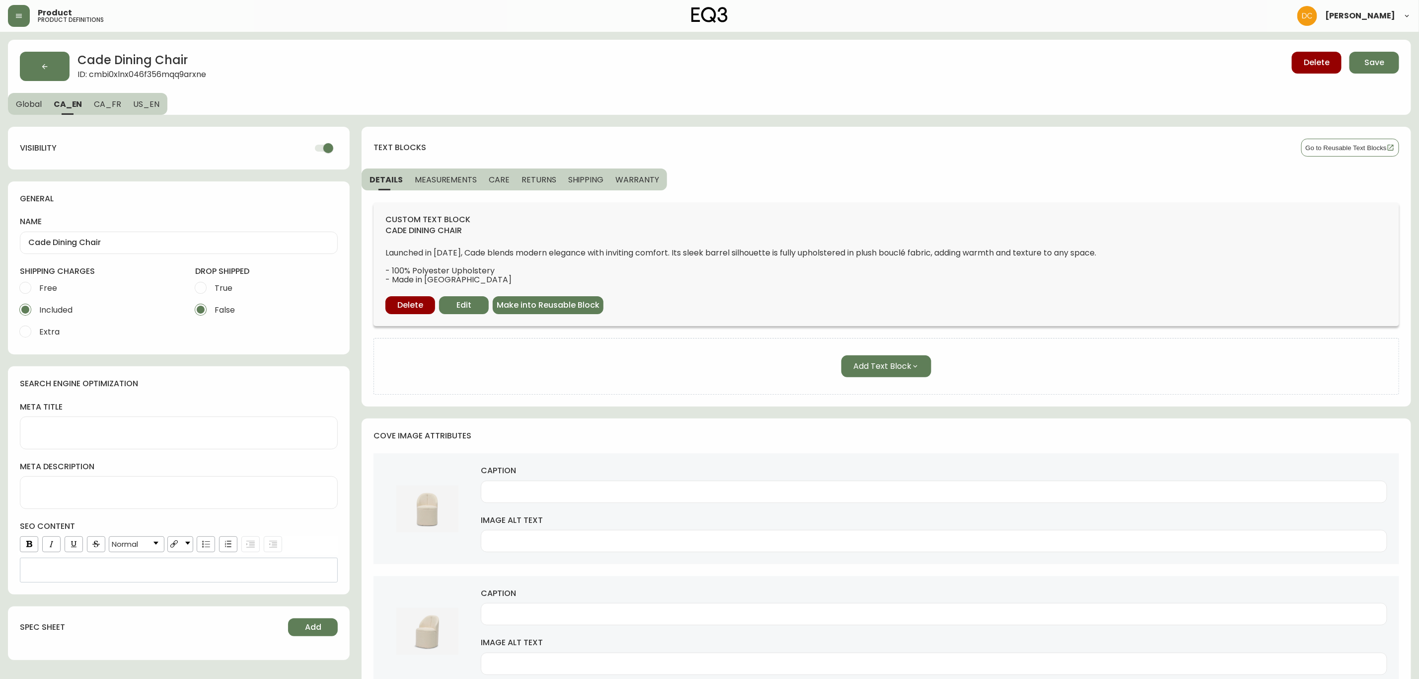
click at [34, 109] on button "Global" at bounding box center [28, 104] width 40 height 22
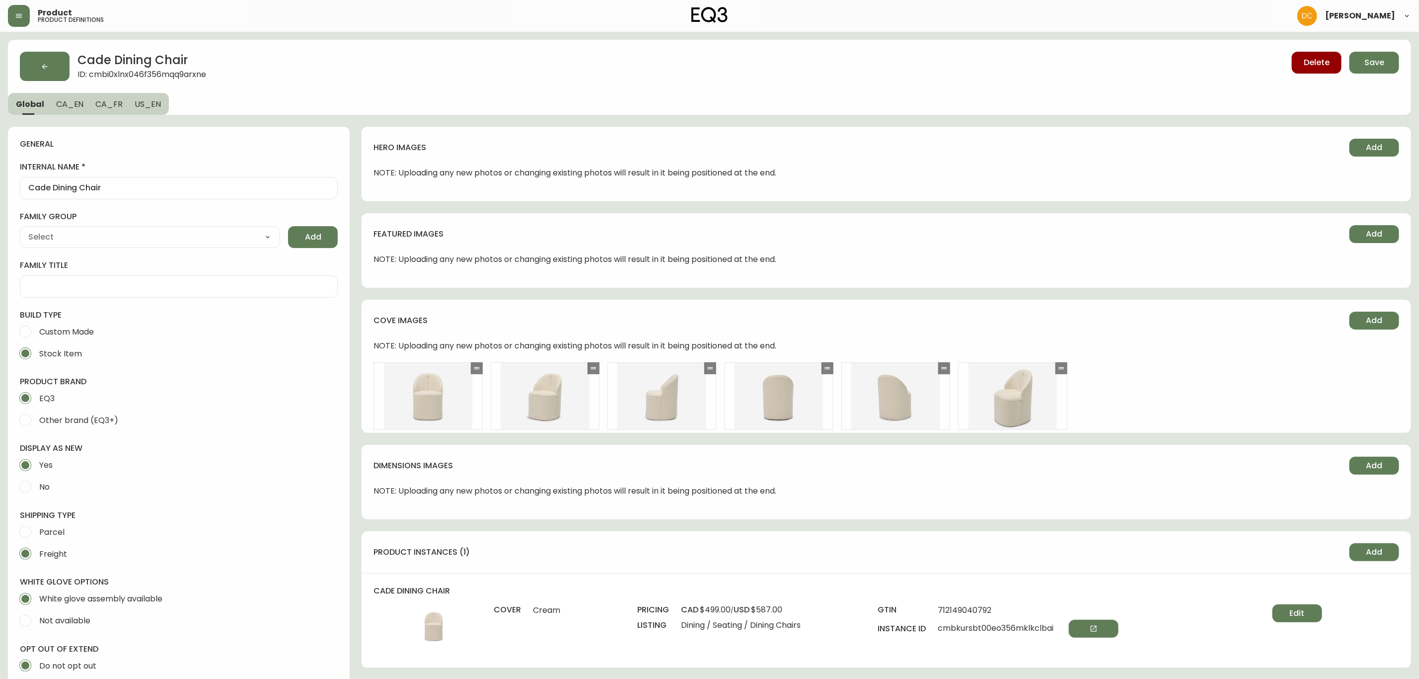
type input "EQ3"
select select "cjyt4m5lw0000pt749bx6gh7n"
type input "Furniture > Chairs"
type input "Upholstery"
select select "cjpjx87md00014c74cvn90jbx"
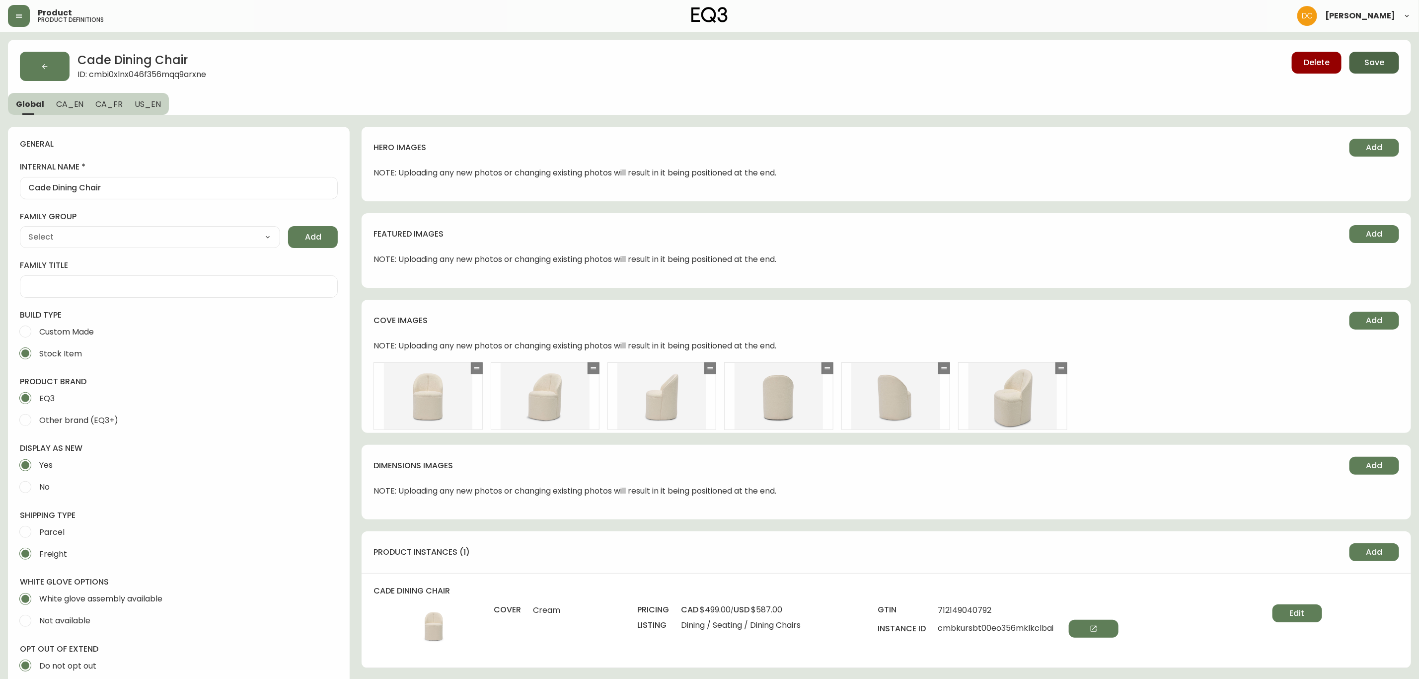
click at [1385, 59] on button "Save" at bounding box center [1375, 63] width 50 height 22
click at [57, 100] on span "CA_EN" at bounding box center [70, 104] width 28 height 10
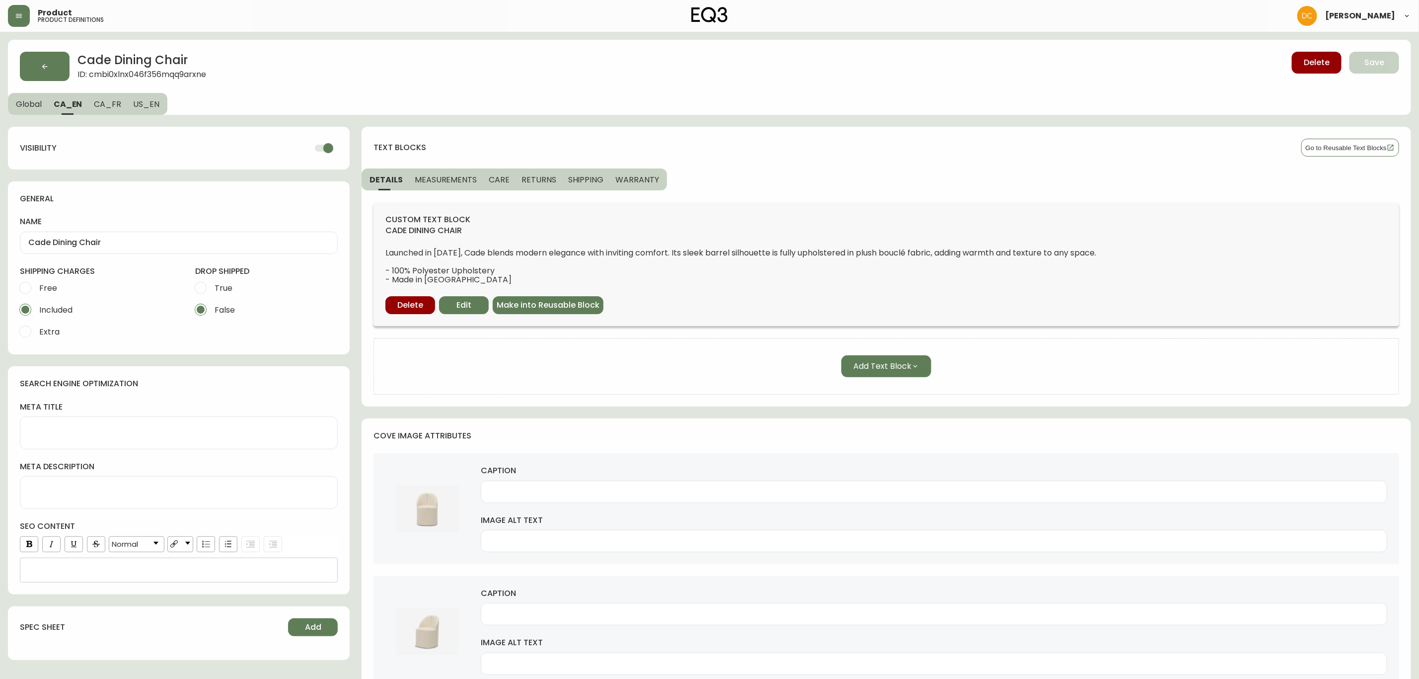
drag, startPoint x: 693, startPoint y: 566, endPoint x: 715, endPoint y: 163, distance: 404.1
click at [40, 93] on button "Global" at bounding box center [28, 104] width 40 height 22
select select "cjpjx87md00014c74cvn90jbx"
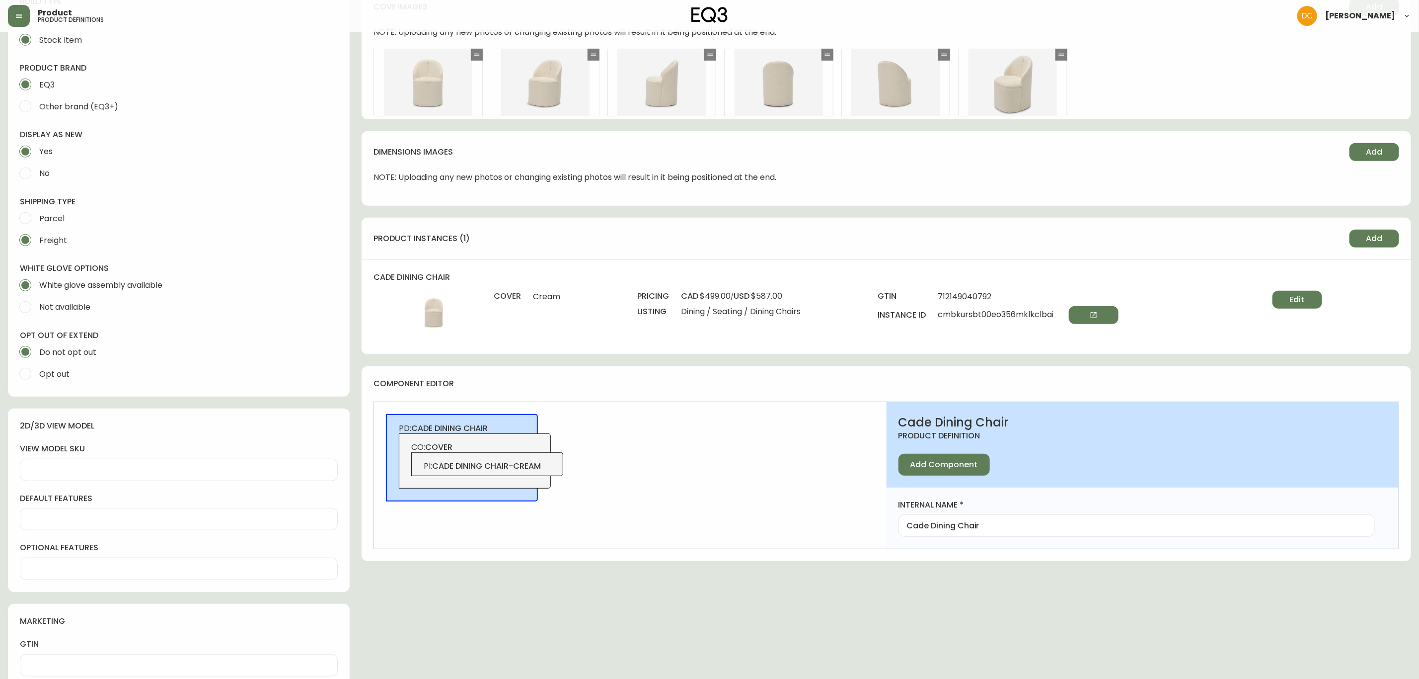
scroll to position [522, 0]
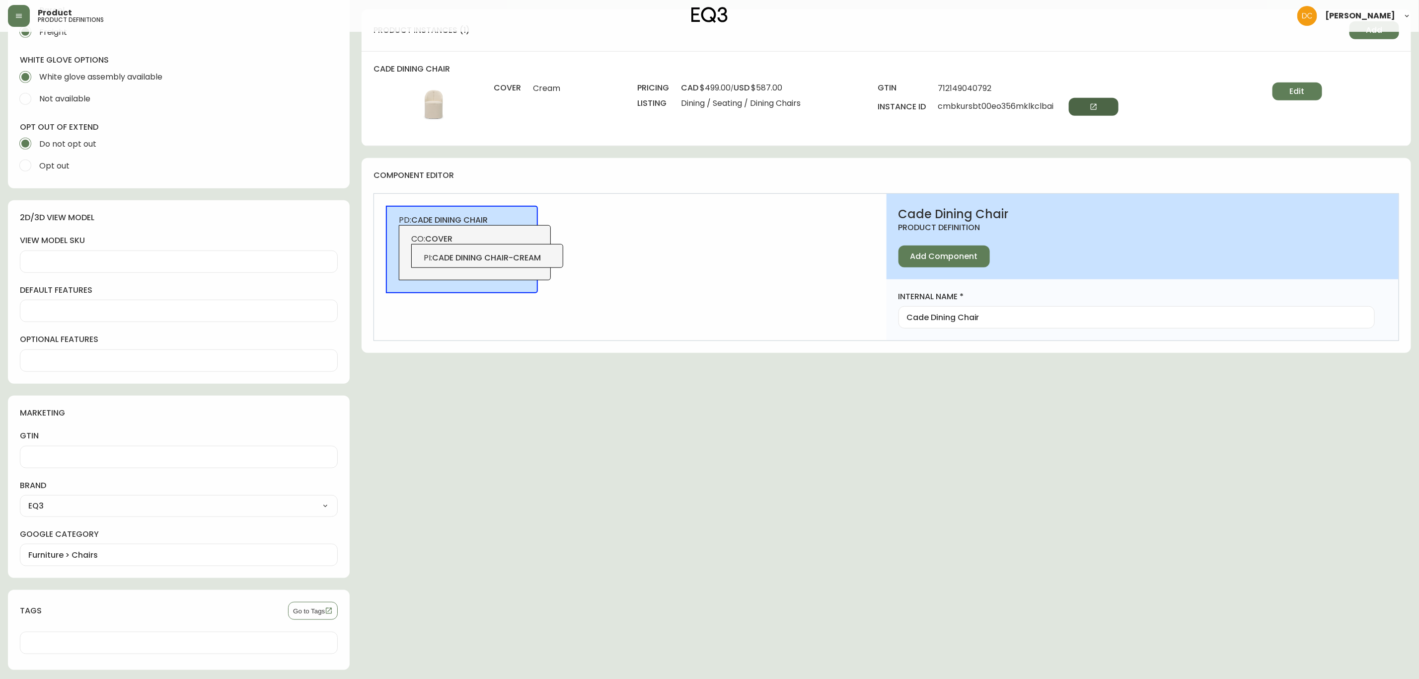
click at [1119, 106] on button "button" at bounding box center [1094, 107] width 50 height 18
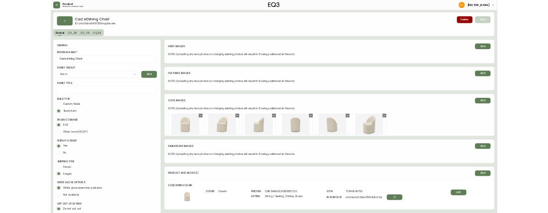
scroll to position [0, 0]
